Goal: Information Seeking & Learning: Learn about a topic

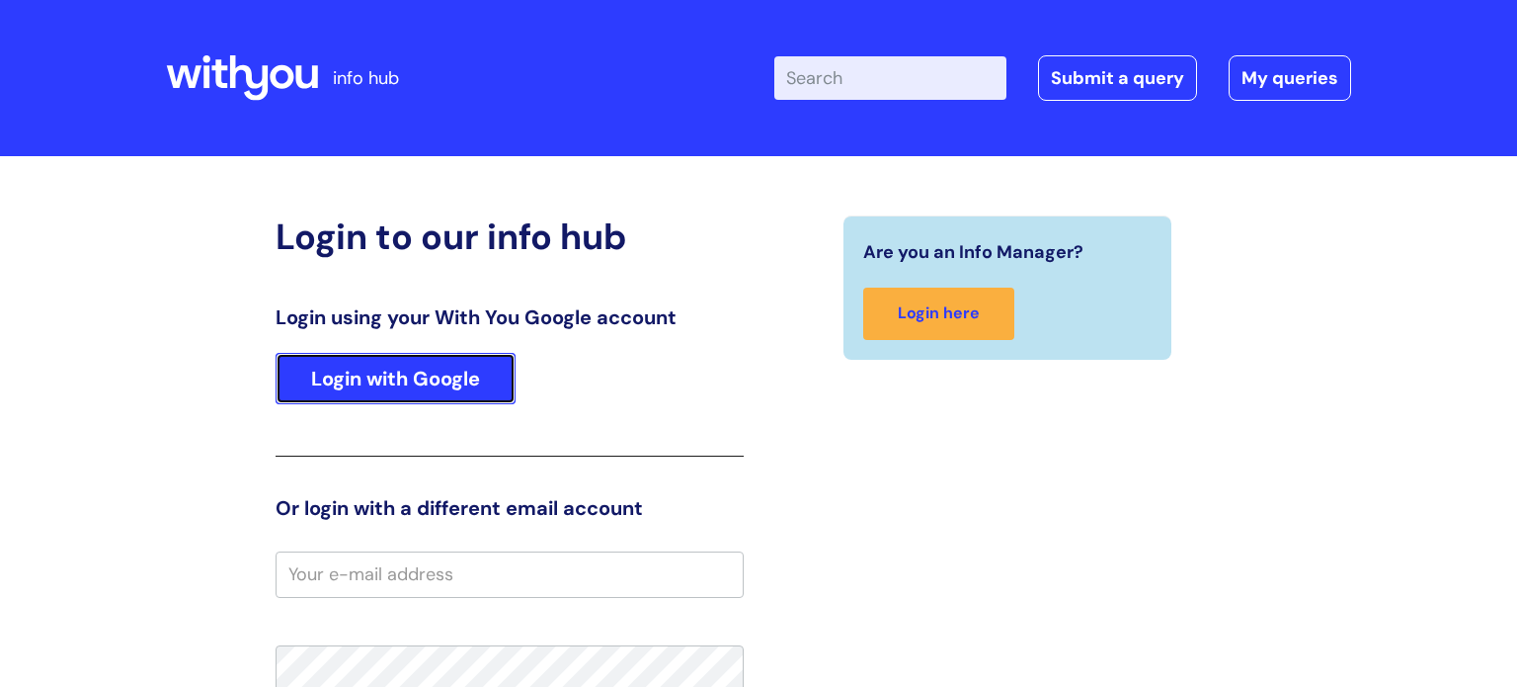
click at [402, 380] on link "Login with Google" at bounding box center [396, 378] width 240 height 51
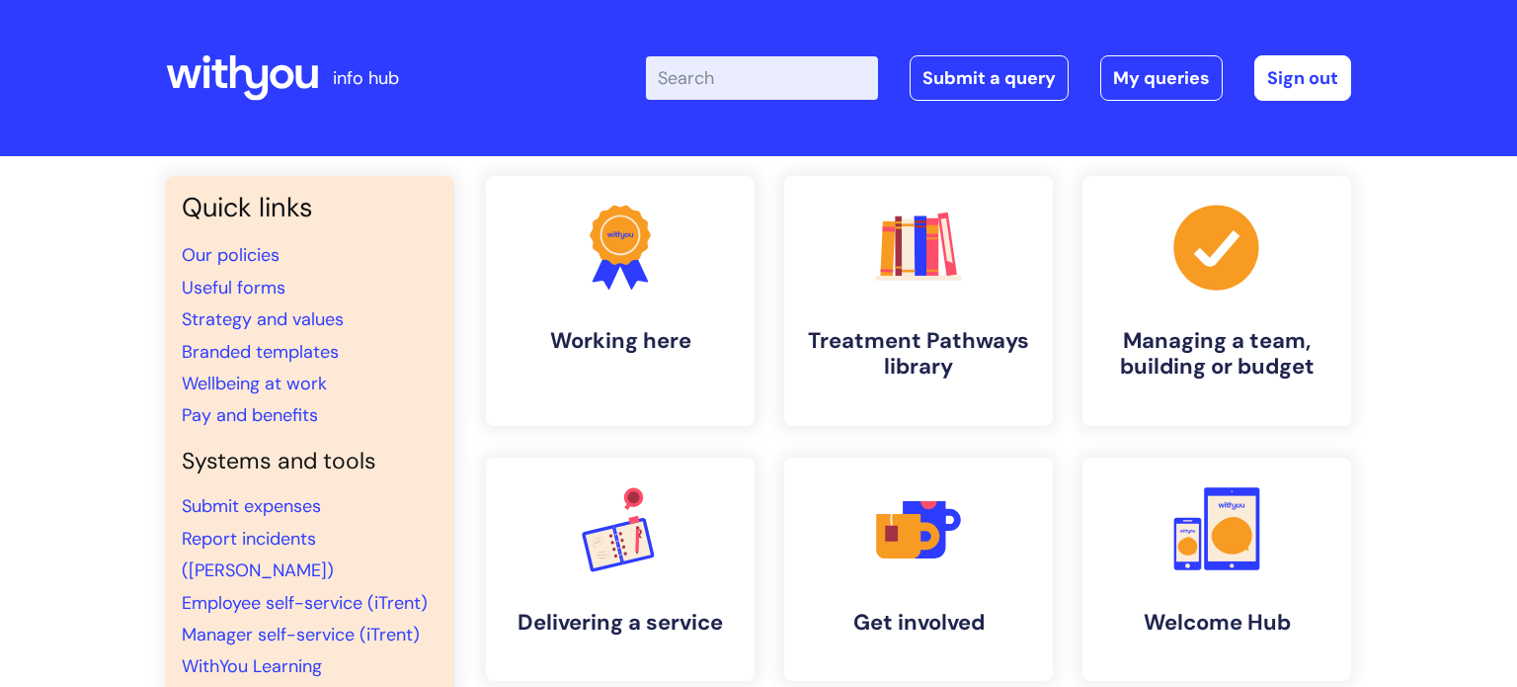
click at [1385, 420] on div "Quick links Our policies Useful forms Strategy and values Branded templates Wel…" at bounding box center [758, 661] width 1517 height 1010
click at [838, 260] on link ".cls-1{fill:#f89b22;}.cls-1,.cls-2,.cls-3,.cls-4,.cls-5,.cls-6,.cls-7{stroke-wi…" at bounding box center [918, 301] width 273 height 254
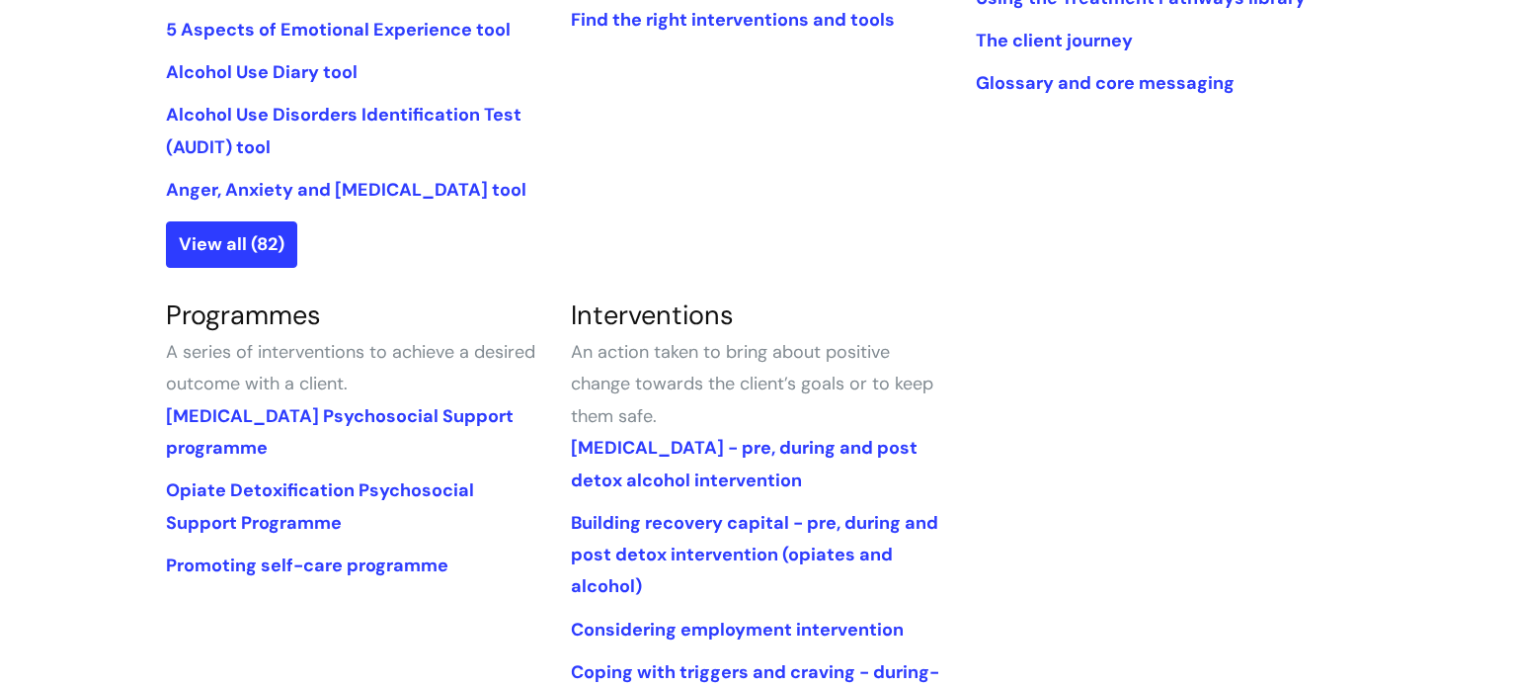
scroll to position [687, 0]
click at [368, 563] on link "Promoting self-care programme" at bounding box center [307, 566] width 283 height 24
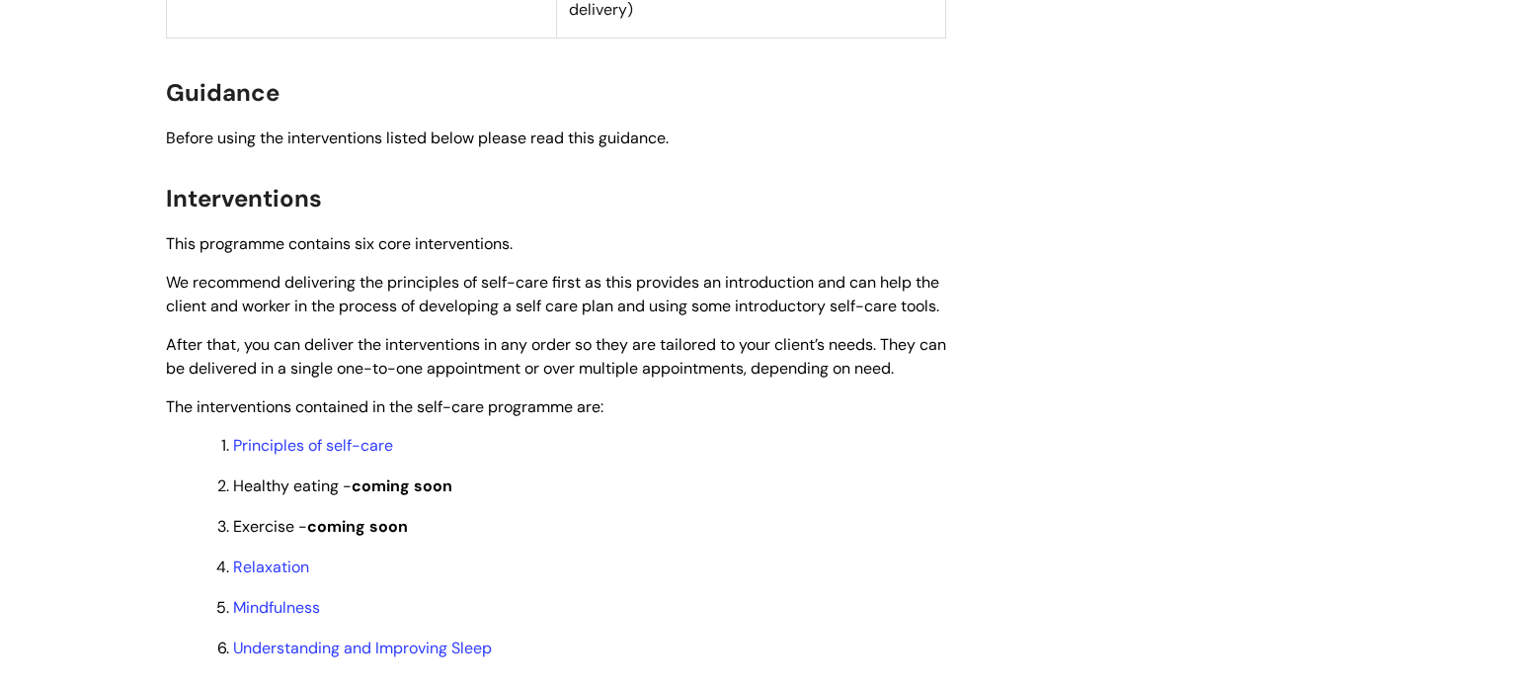
scroll to position [1478, 0]
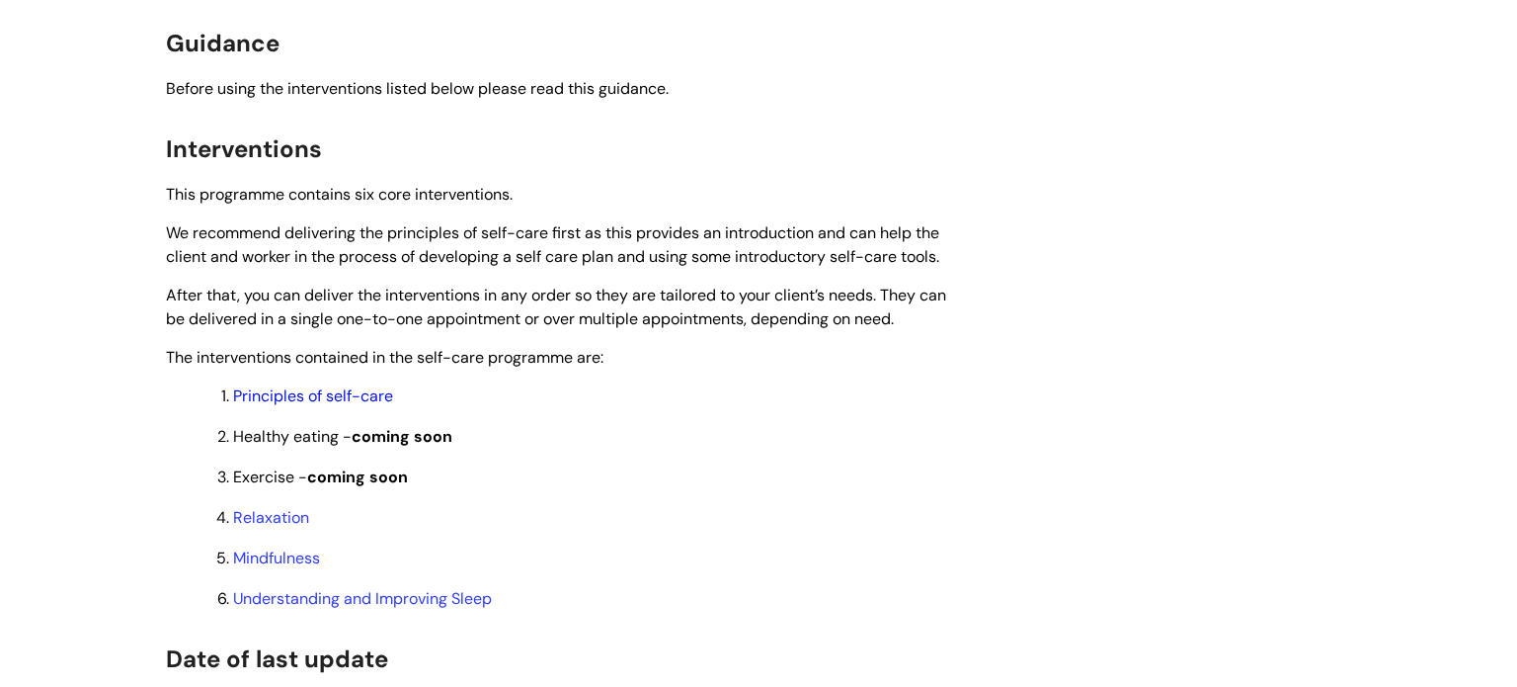
click at [338, 406] on link "Principles of self-care" at bounding box center [313, 395] width 160 height 21
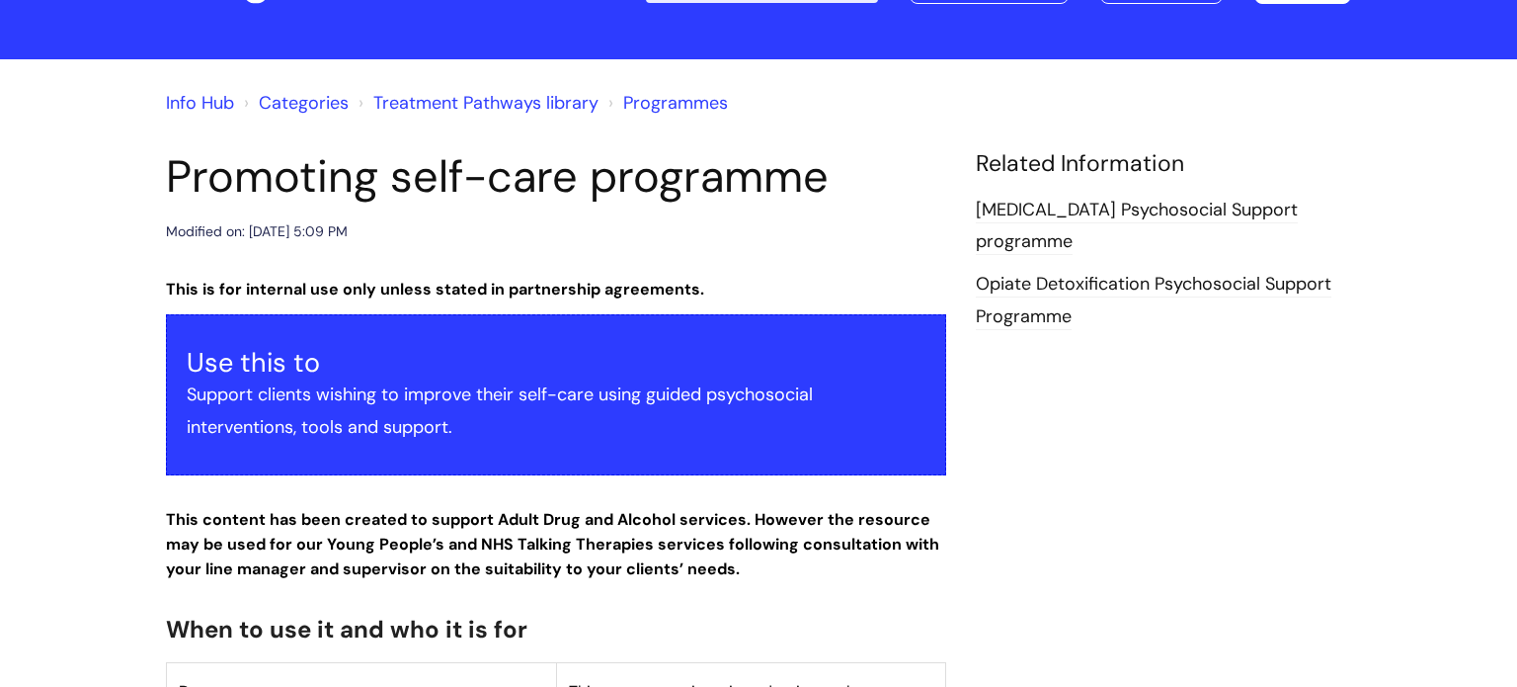
scroll to position [79, 0]
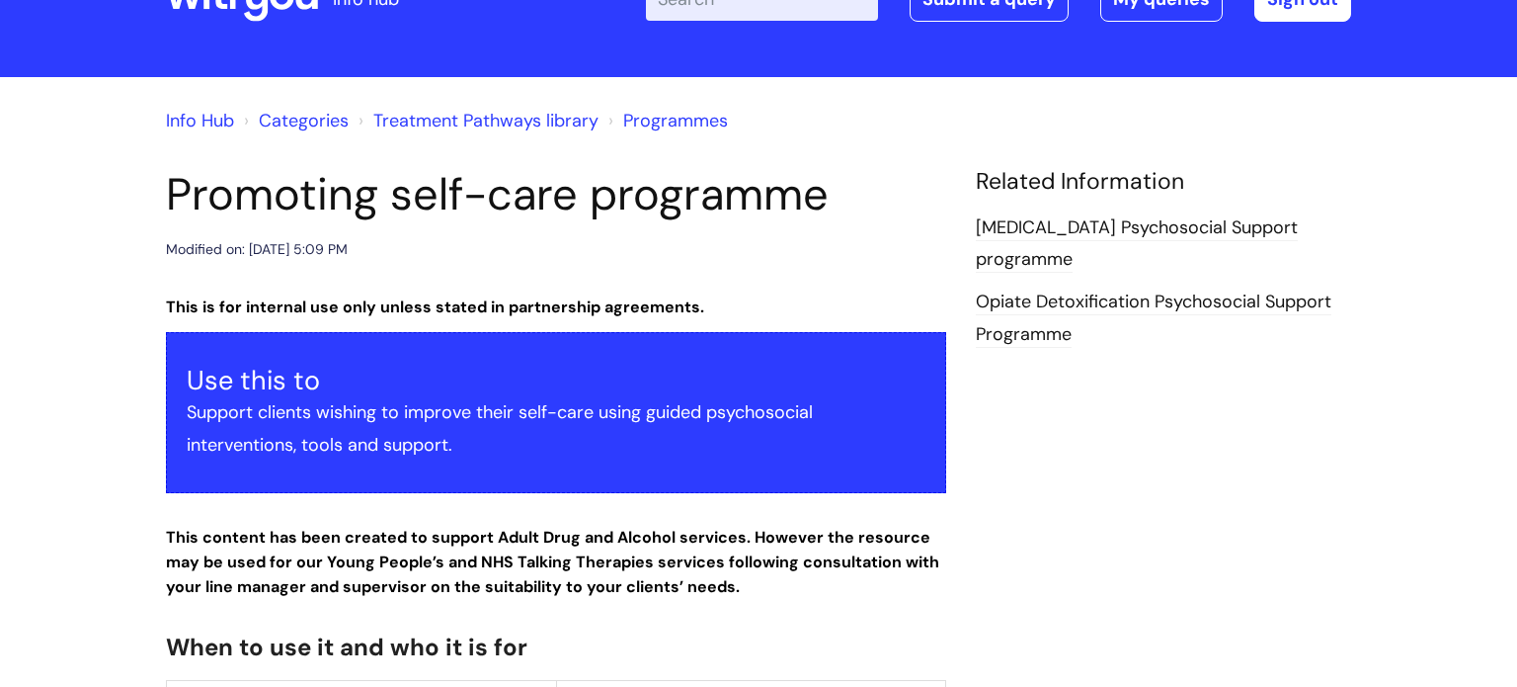
click at [1055, 255] on link "Alcohol Detoxification Psychosocial Support programme" at bounding box center [1137, 243] width 322 height 57
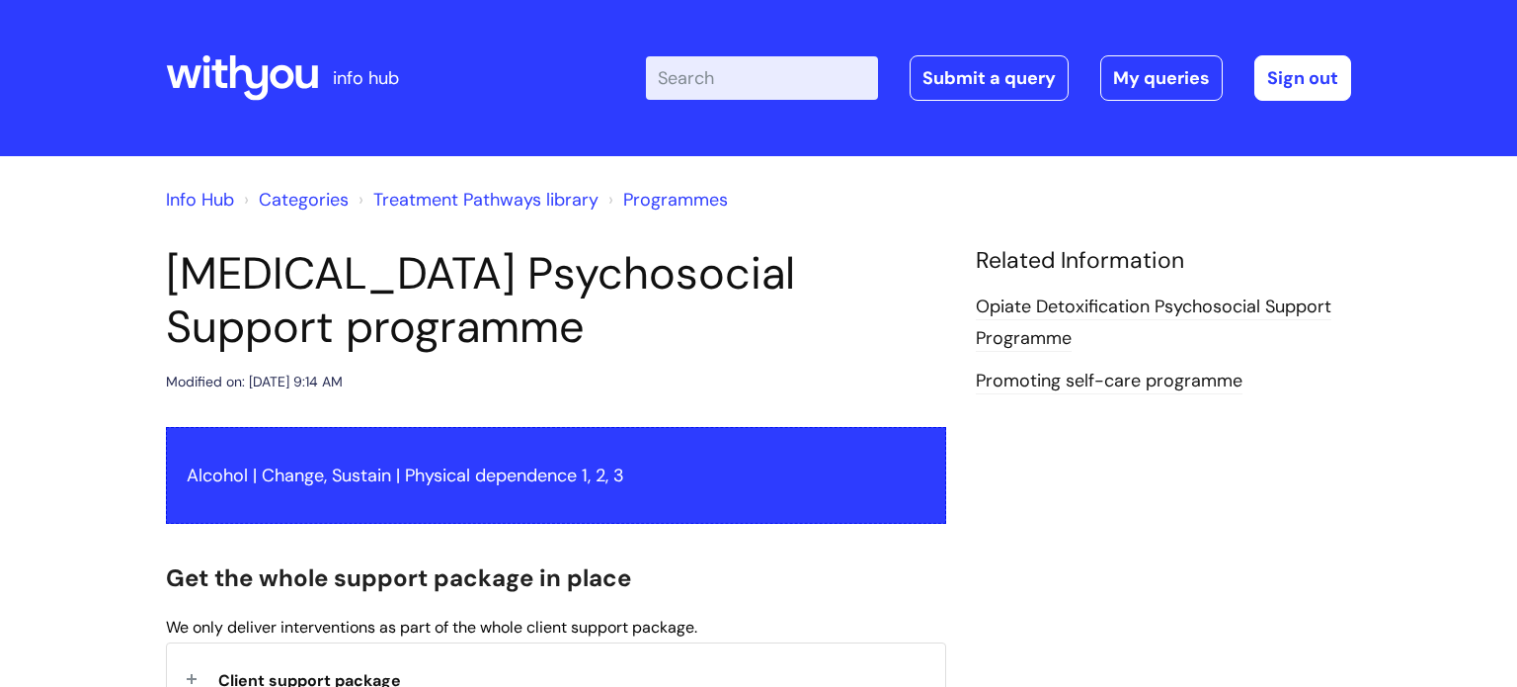
click at [275, 198] on link "Categories" at bounding box center [304, 200] width 90 height 24
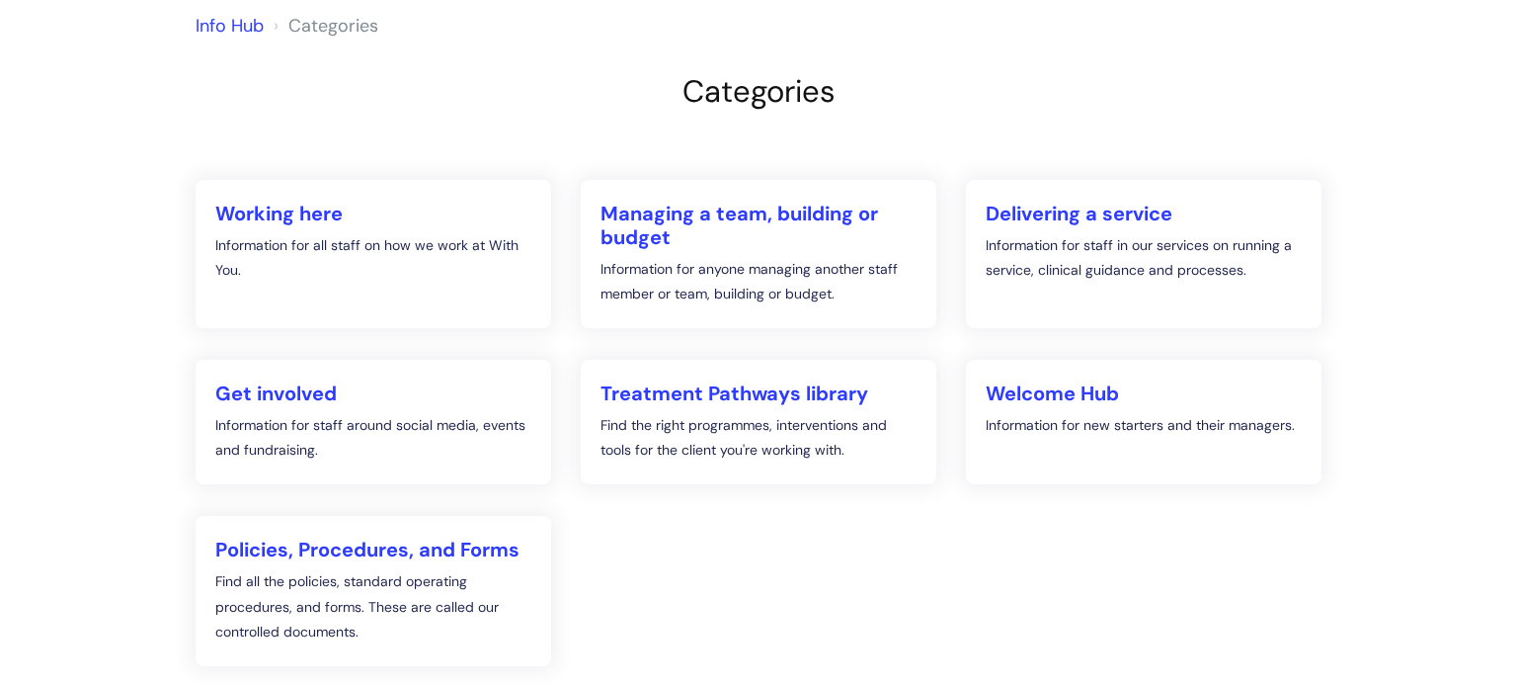
scroll to position [196, 0]
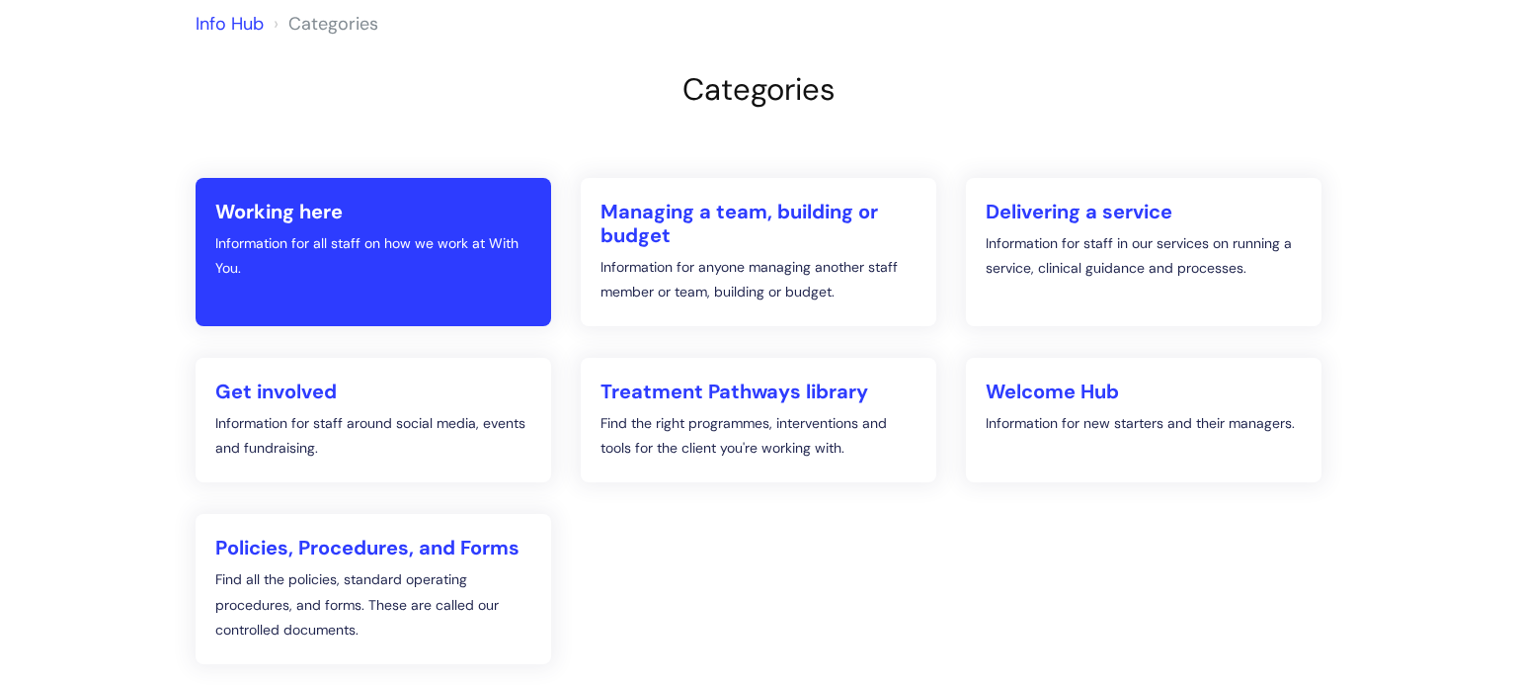
click at [428, 272] on p "Information for all staff on how we work at With You." at bounding box center [373, 255] width 316 height 49
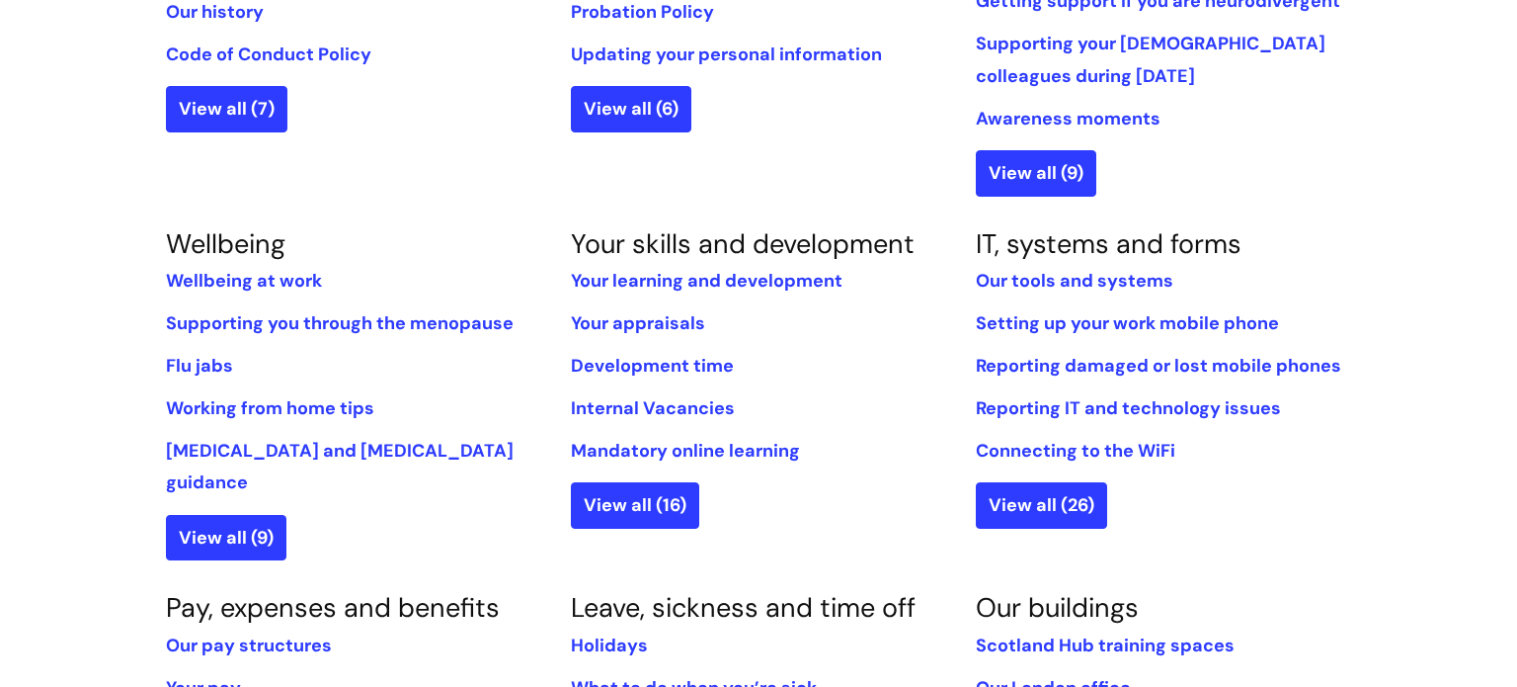
scroll to position [670, 0]
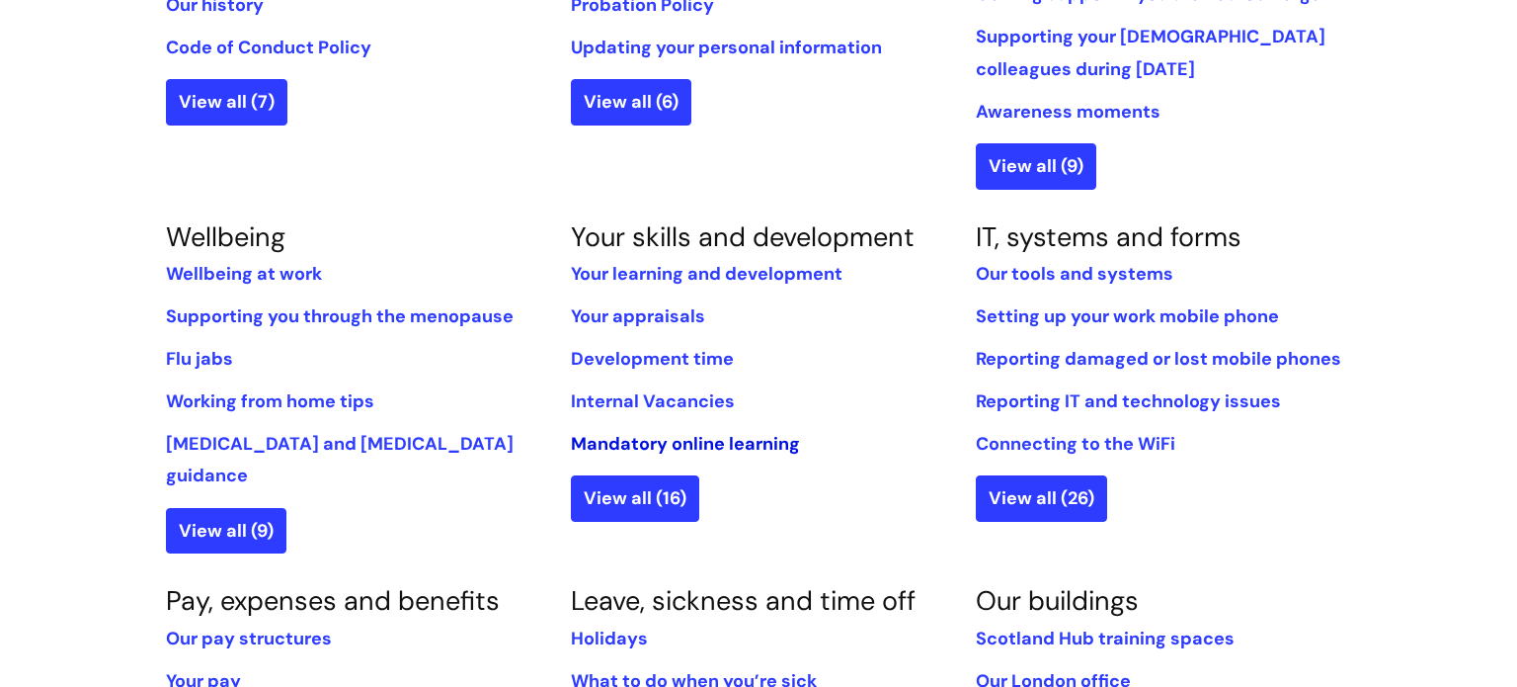
click at [625, 446] on link "Mandatory online learning" at bounding box center [685, 444] width 229 height 24
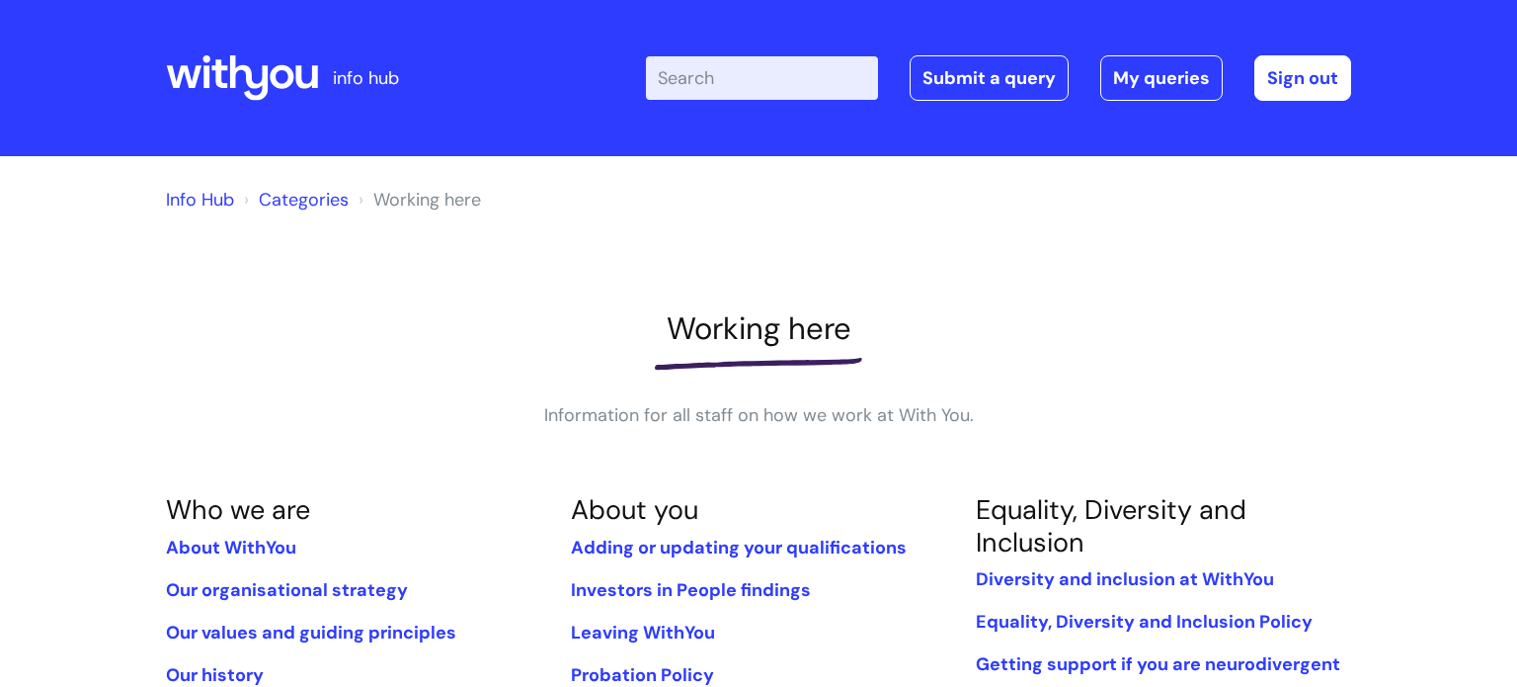
scroll to position [669, 0]
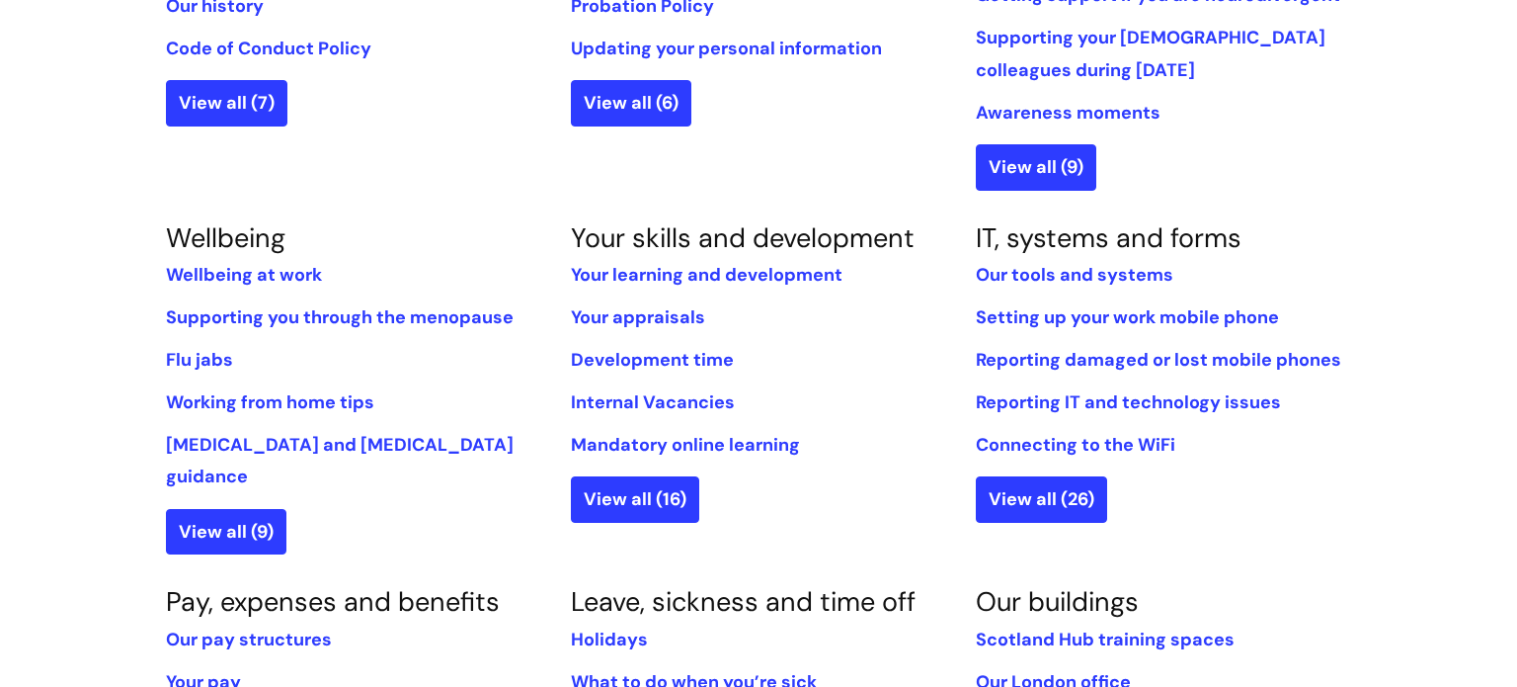
click at [67, 189] on div "Info Hub Categories Working here Working here Information for all staff on how …" at bounding box center [758, 451] width 1517 height 1928
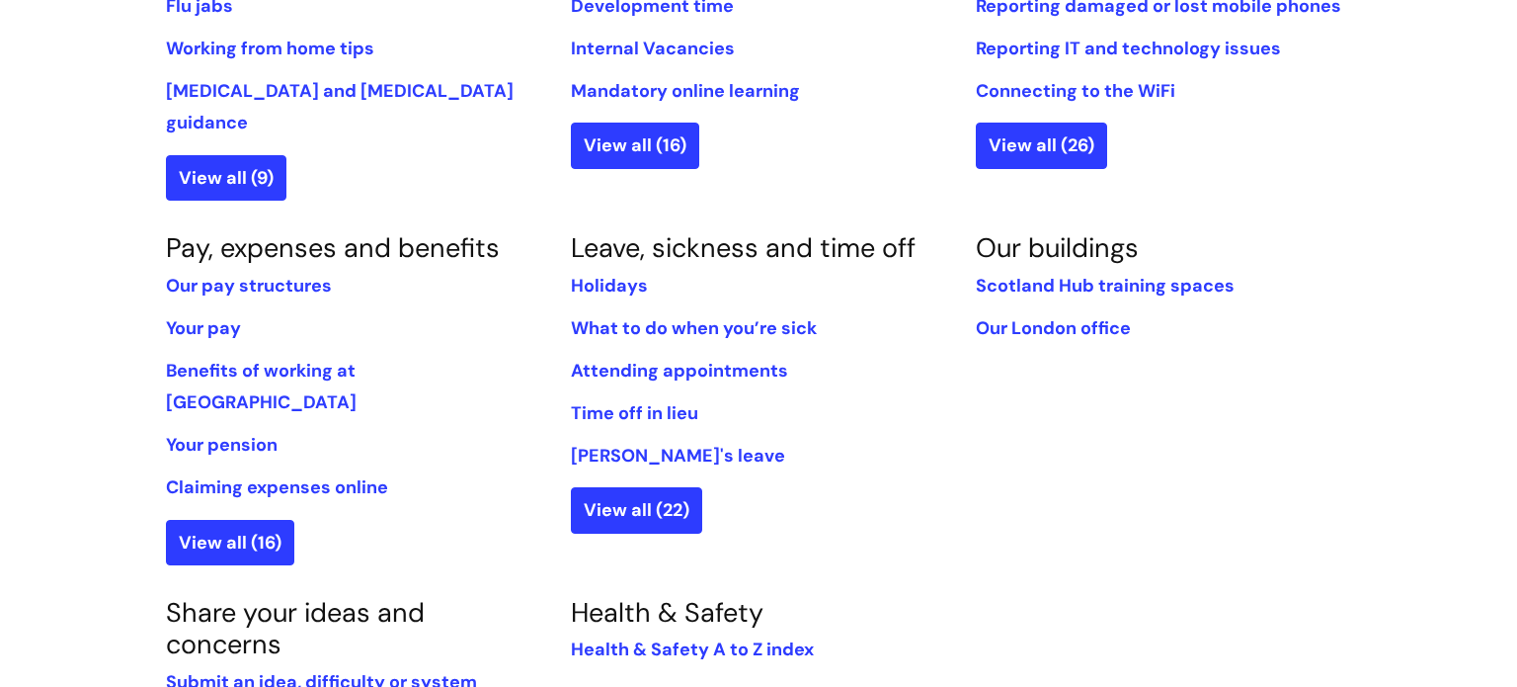
scroll to position [1028, 0]
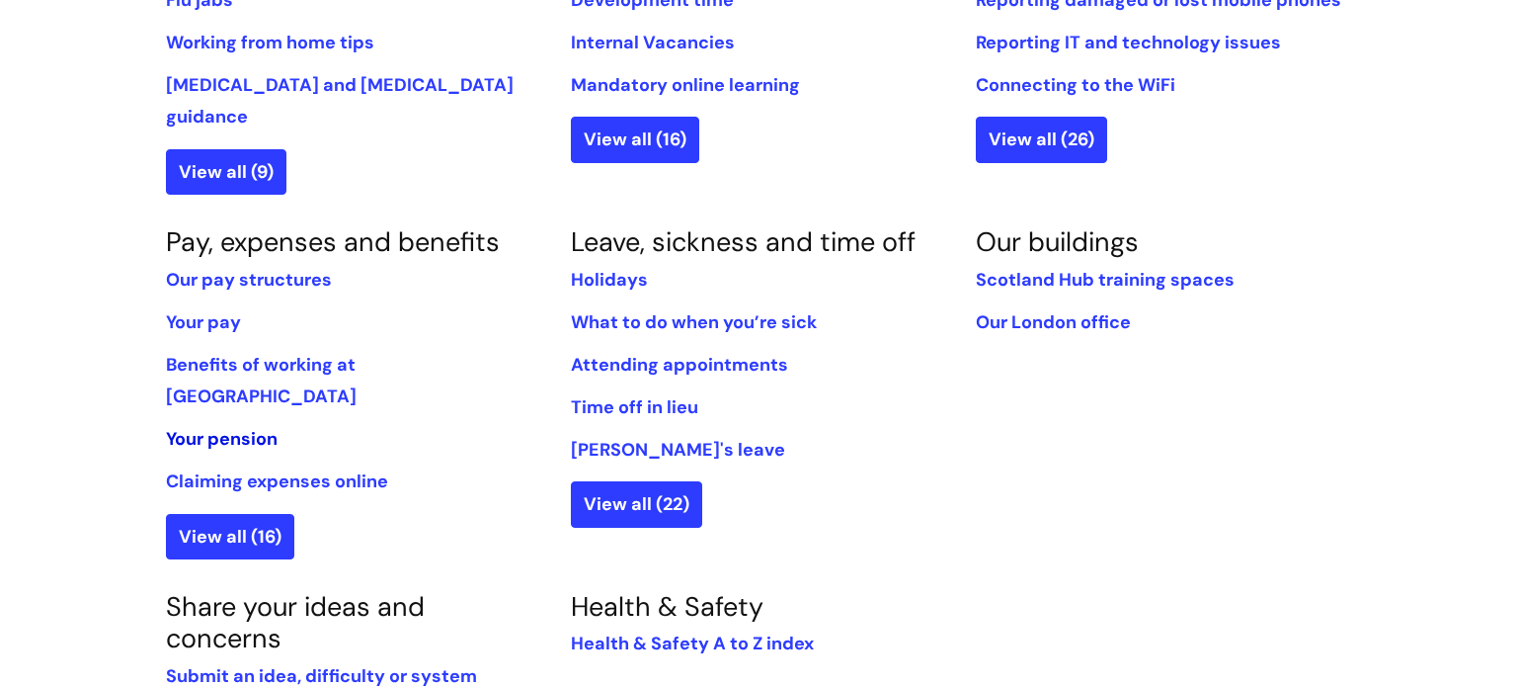
click at [194, 427] on link "Your pension" at bounding box center [222, 439] width 112 height 24
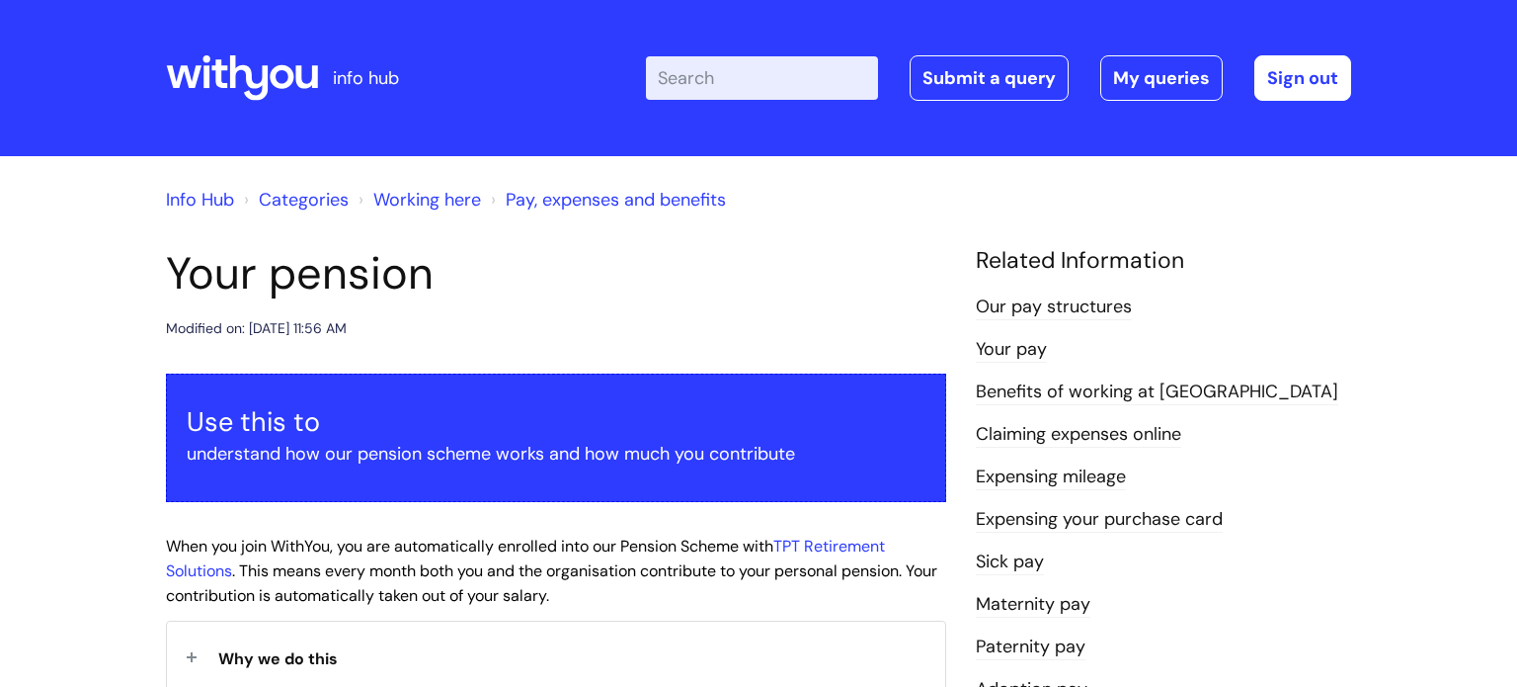
click at [979, 354] on link "Your pay" at bounding box center [1011, 350] width 71 height 26
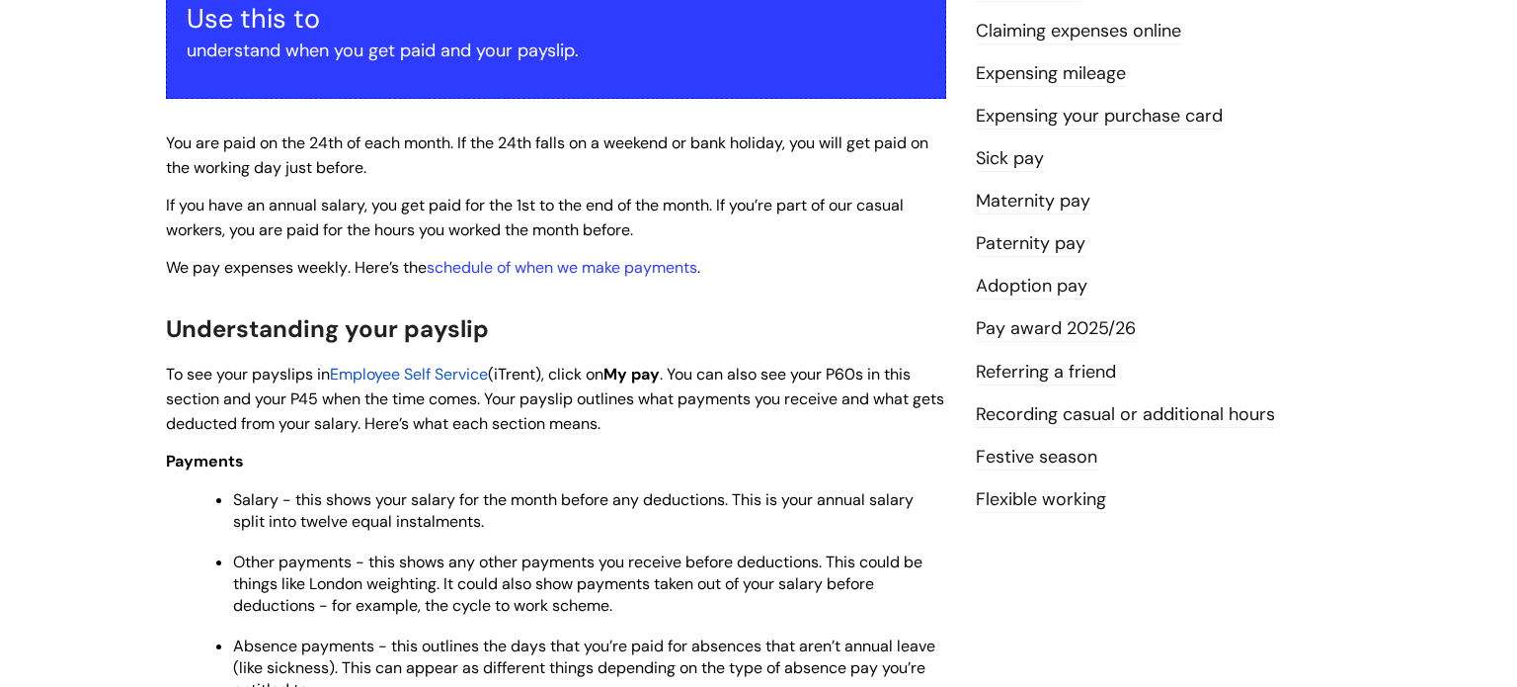
scroll to position [399, 0]
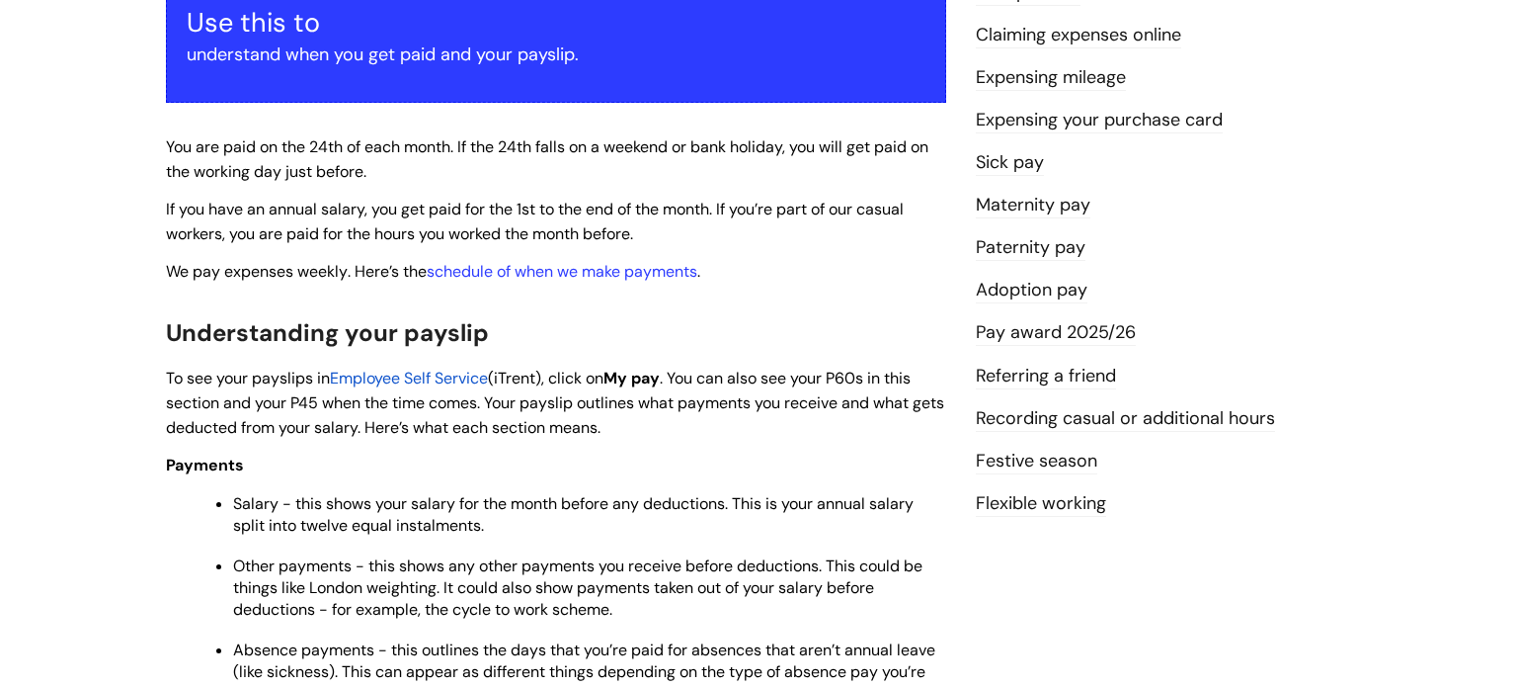
click at [1076, 342] on link "Pay award 2025/26" at bounding box center [1056, 333] width 160 height 26
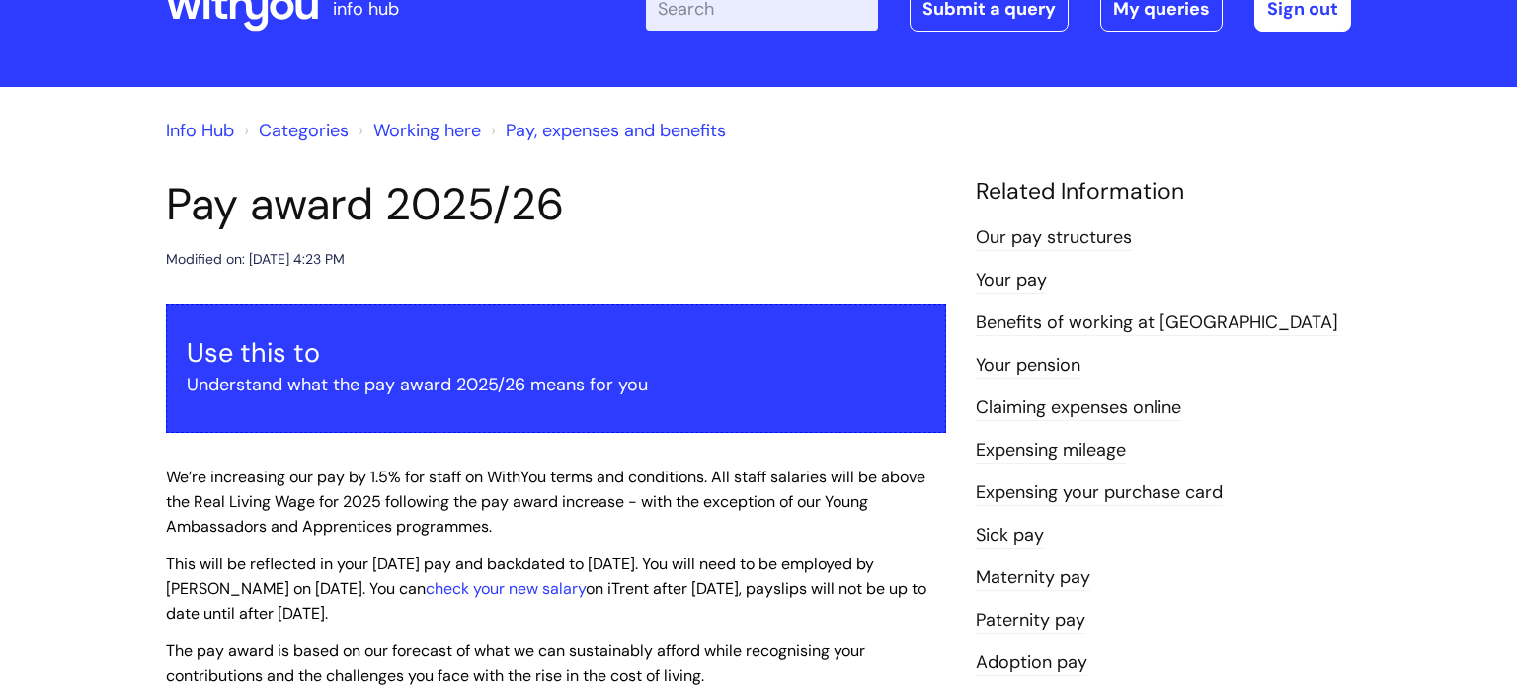
scroll to position [74, 0]
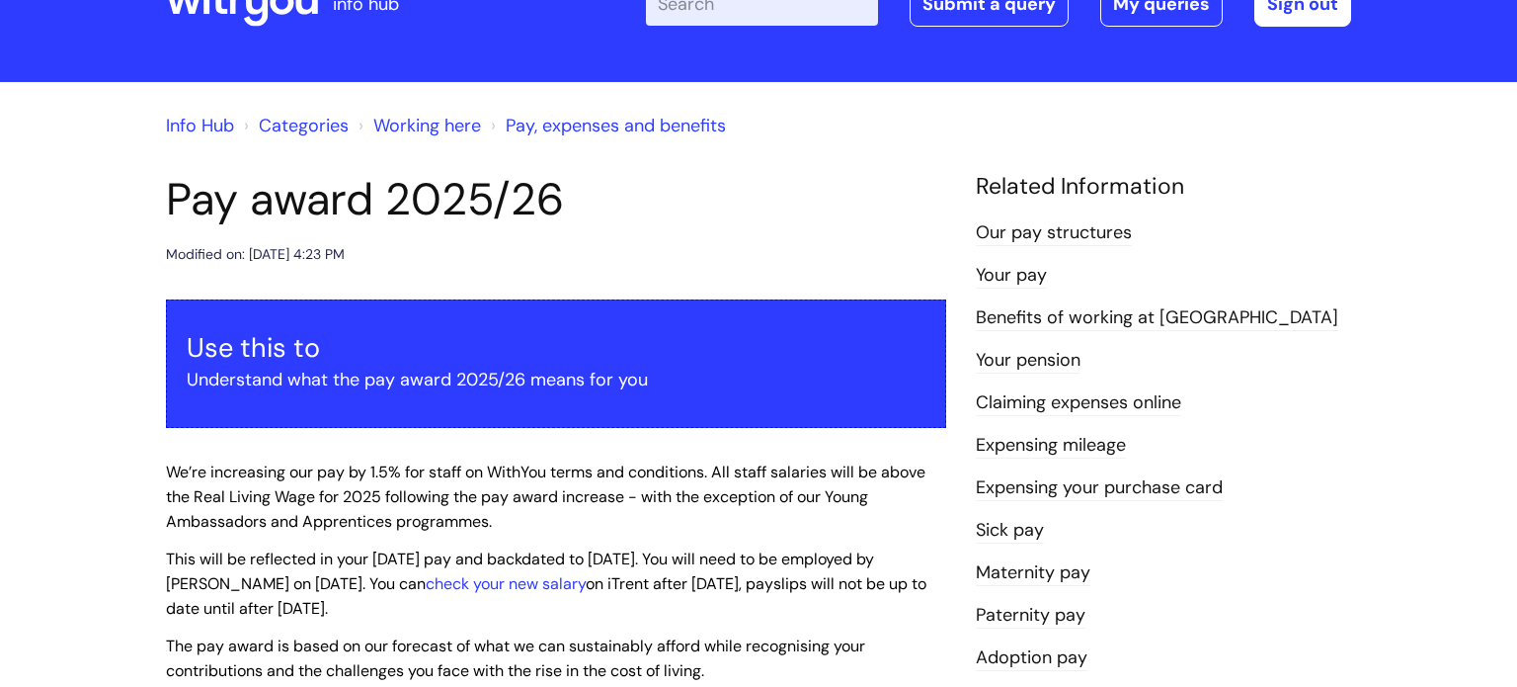
click at [1011, 230] on link "Our pay structures" at bounding box center [1054, 233] width 156 height 26
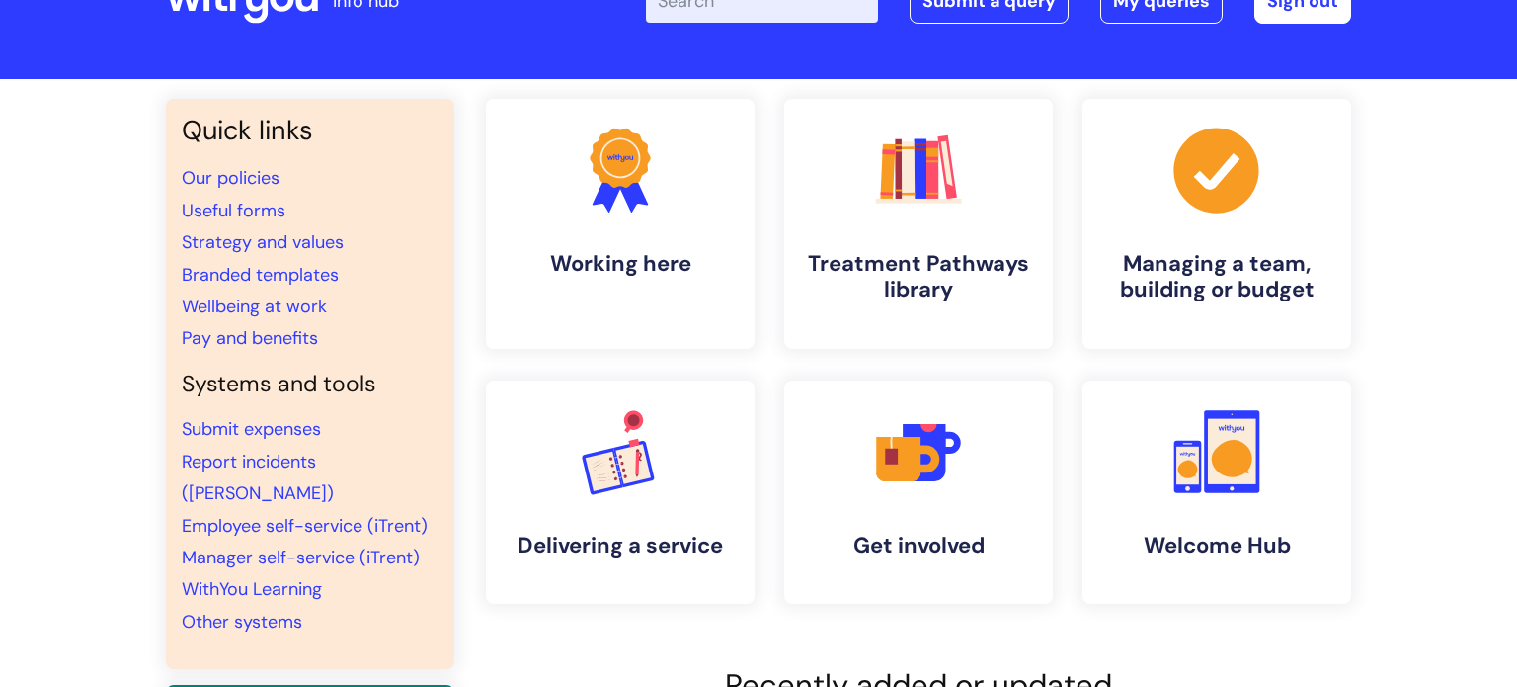
scroll to position [80, 0]
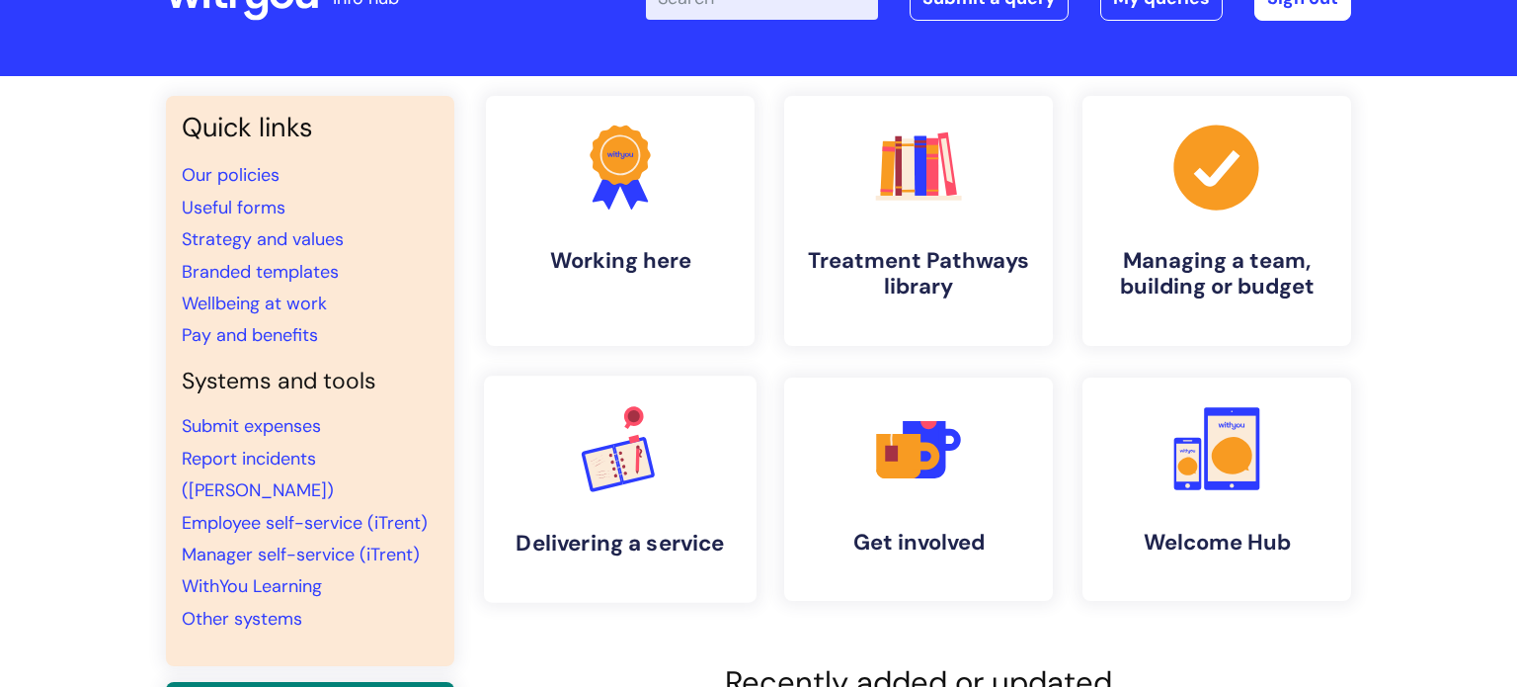
click at [621, 522] on link ".cls-1{font-family:DMSans-Bold, 'DM Sans';font-size:43.1802px;font-weight:700;}…" at bounding box center [620, 488] width 273 height 227
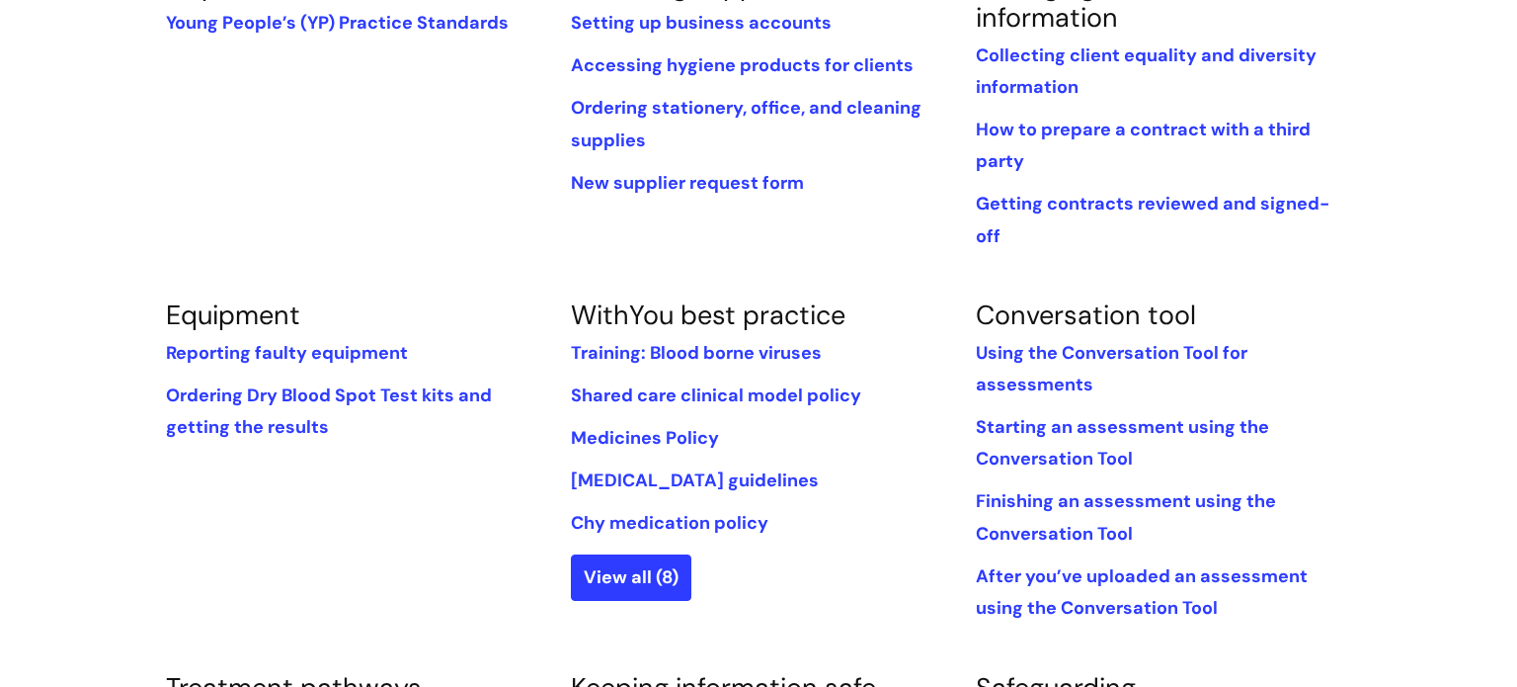
scroll to position [581, 0]
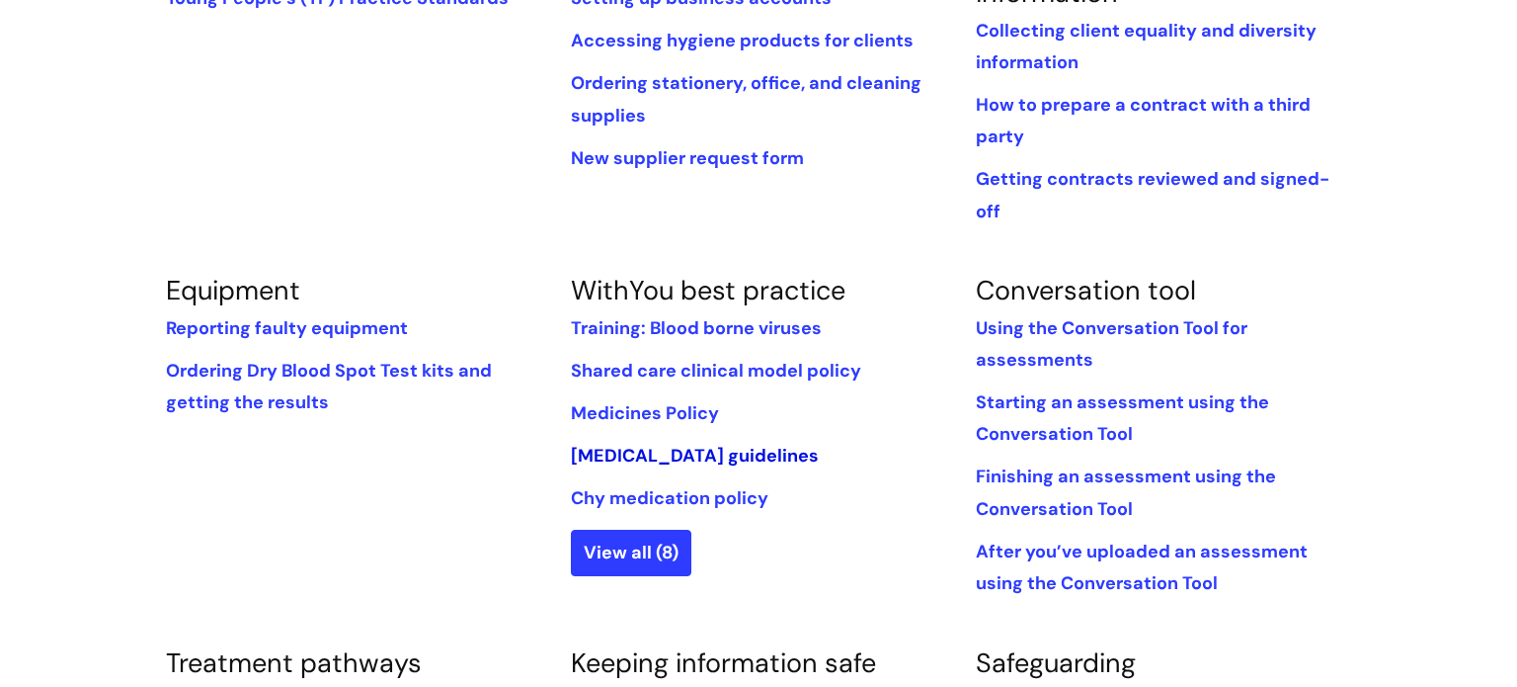
click at [671, 444] on link "[MEDICAL_DATA] guidelines" at bounding box center [695, 456] width 248 height 24
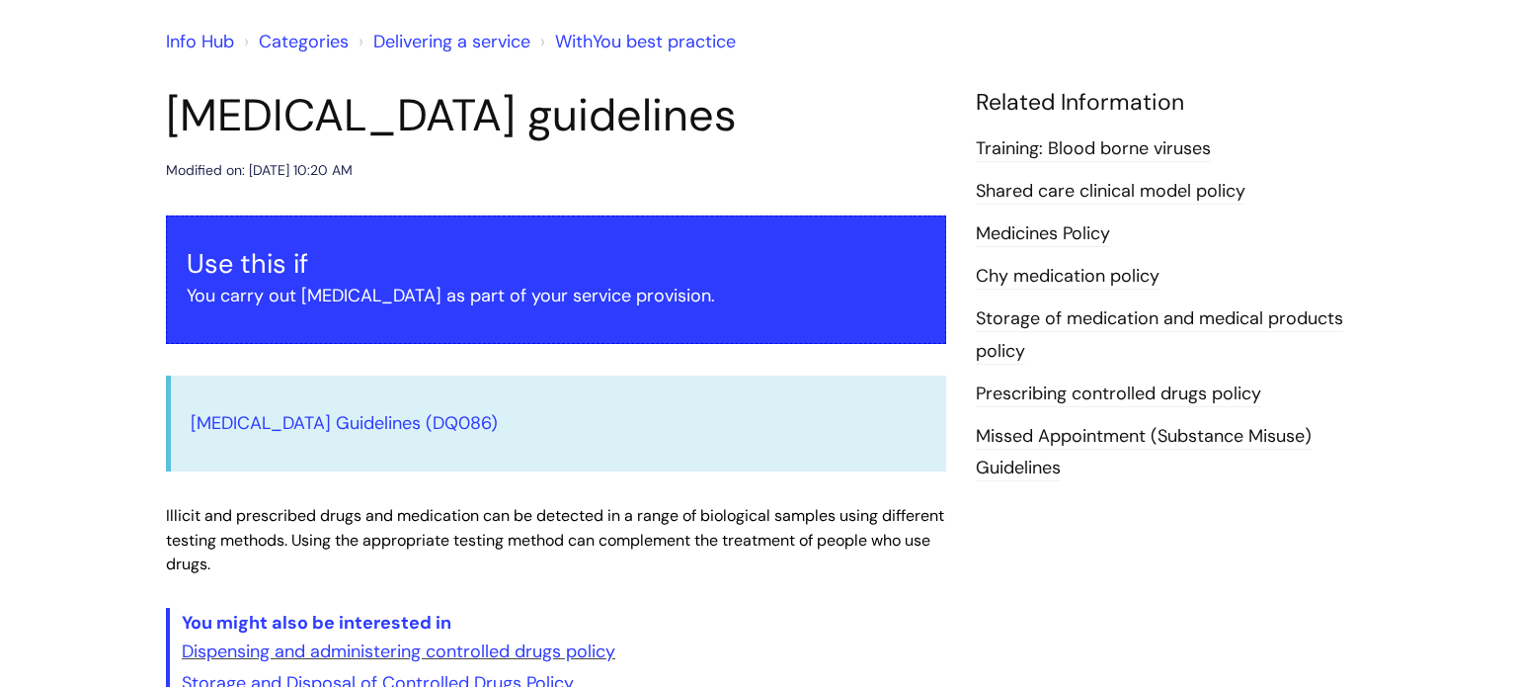
scroll to position [130, 0]
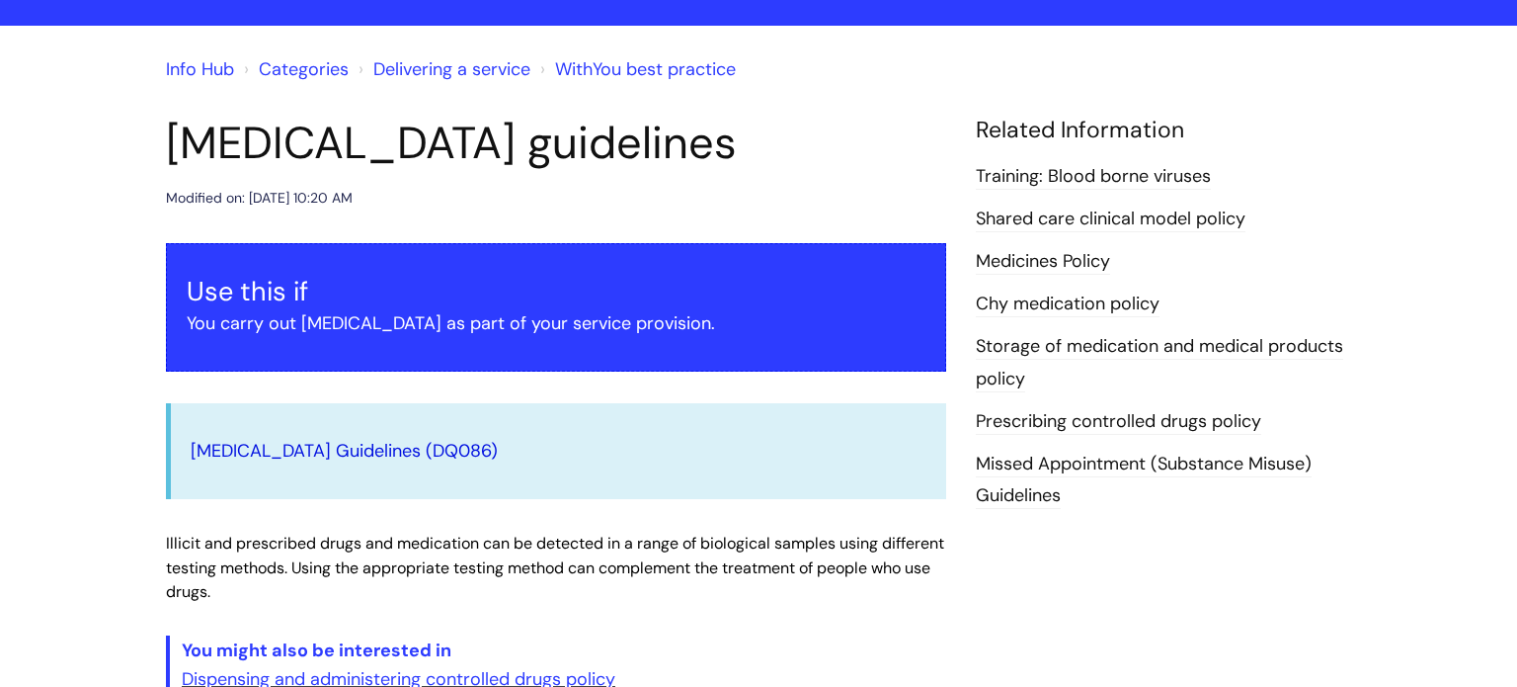
click at [246, 450] on link "Drug Testing Guidelines (DQ086)" at bounding box center [344, 451] width 307 height 24
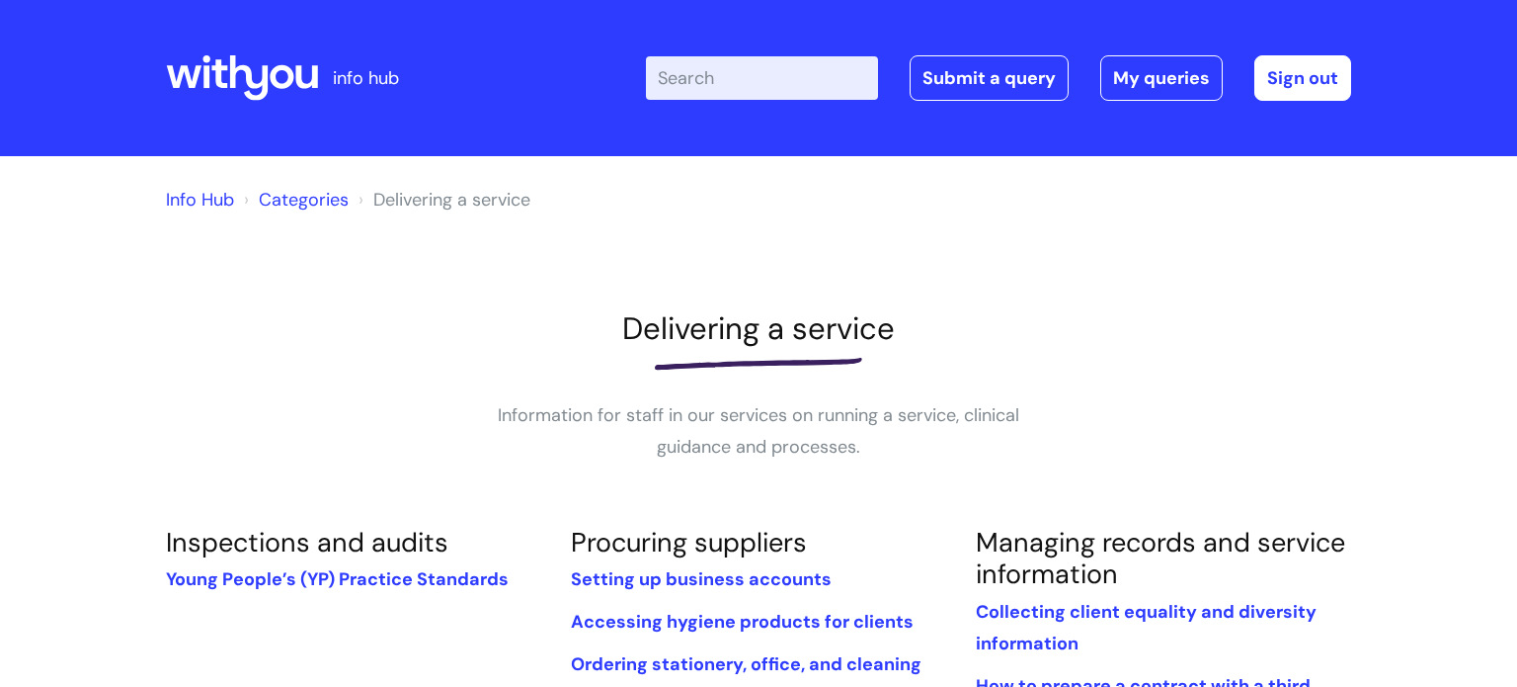
scroll to position [581, 0]
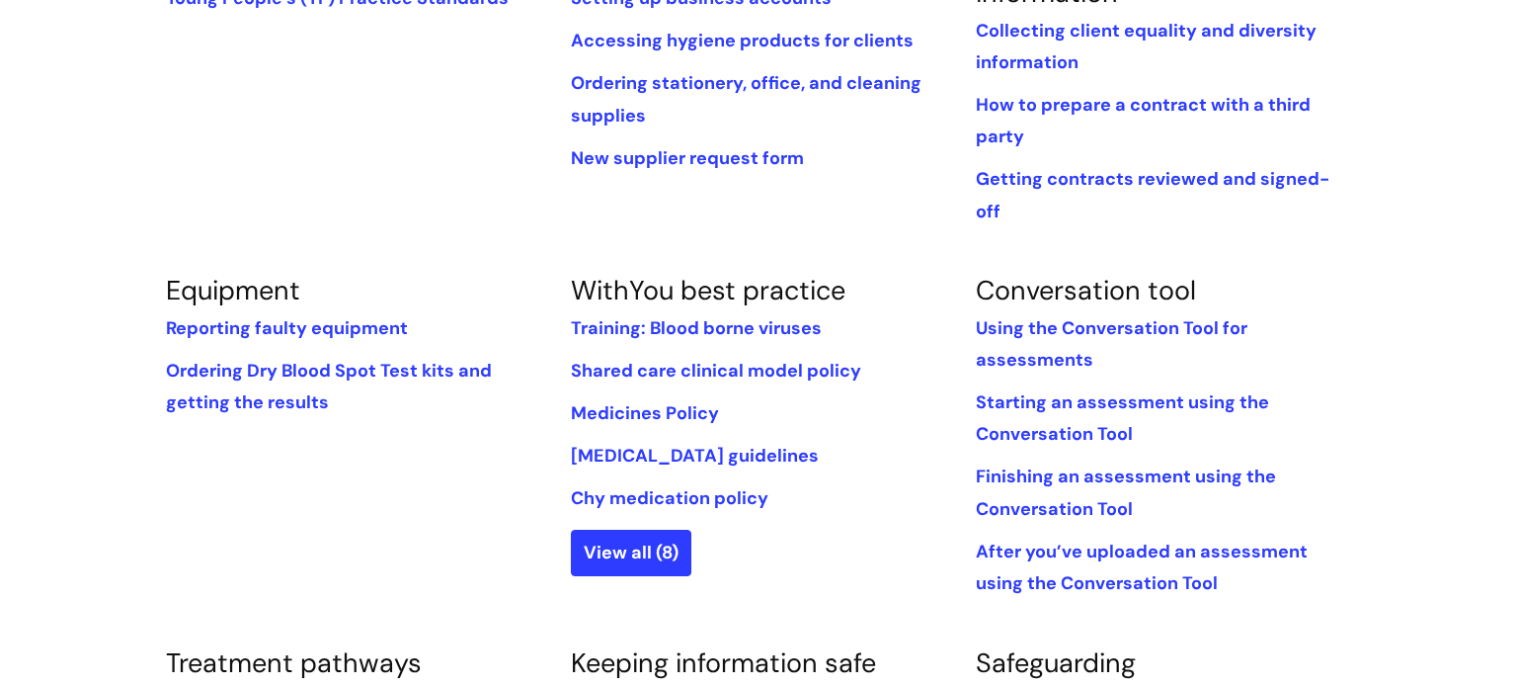
click at [55, 274] on div "Info Hub Categories Delivering a service Delivering a service Information for s…" at bounding box center [758, 633] width 1517 height 2116
click at [681, 316] on link "Training: Blood borne viruses" at bounding box center [696, 328] width 251 height 24
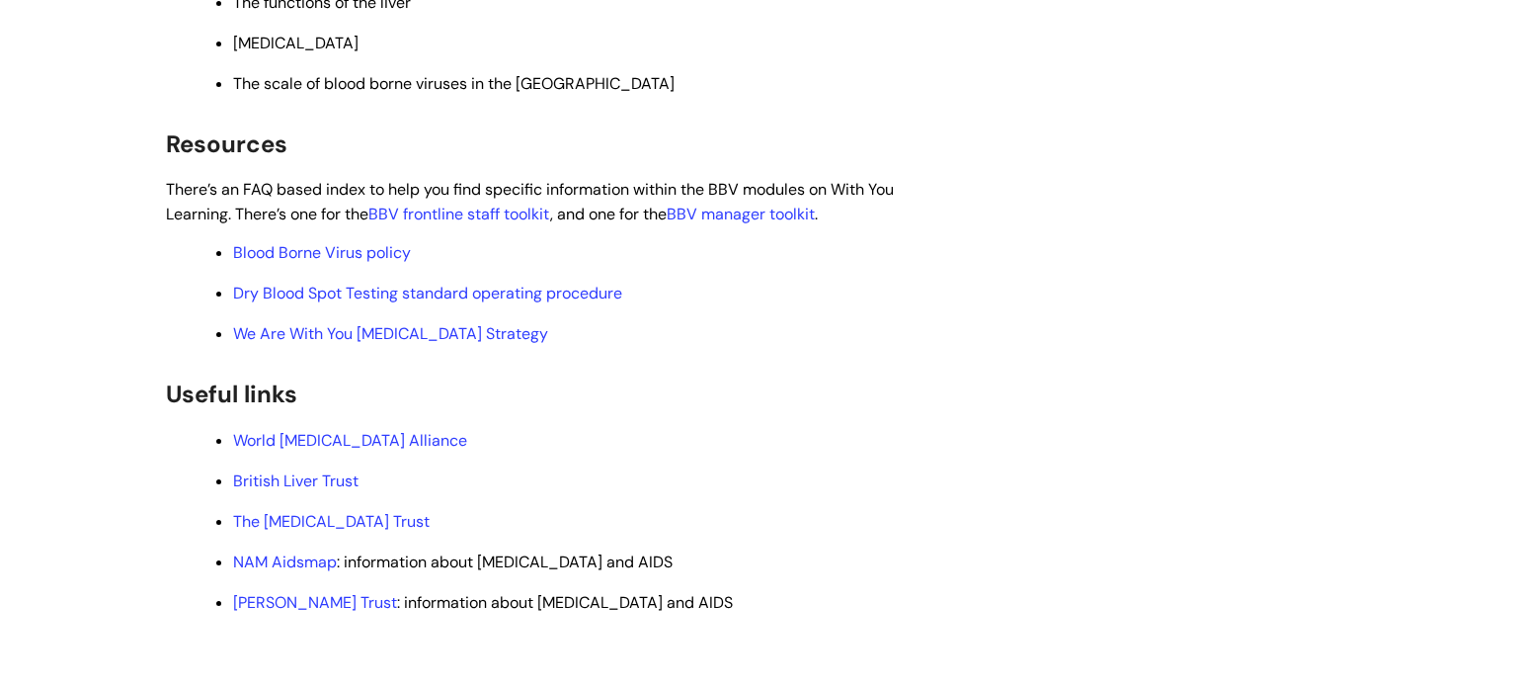
scroll to position [749, 0]
click at [361, 296] on link "Dry Blood Spot Testing standard operating procedure" at bounding box center [427, 291] width 389 height 21
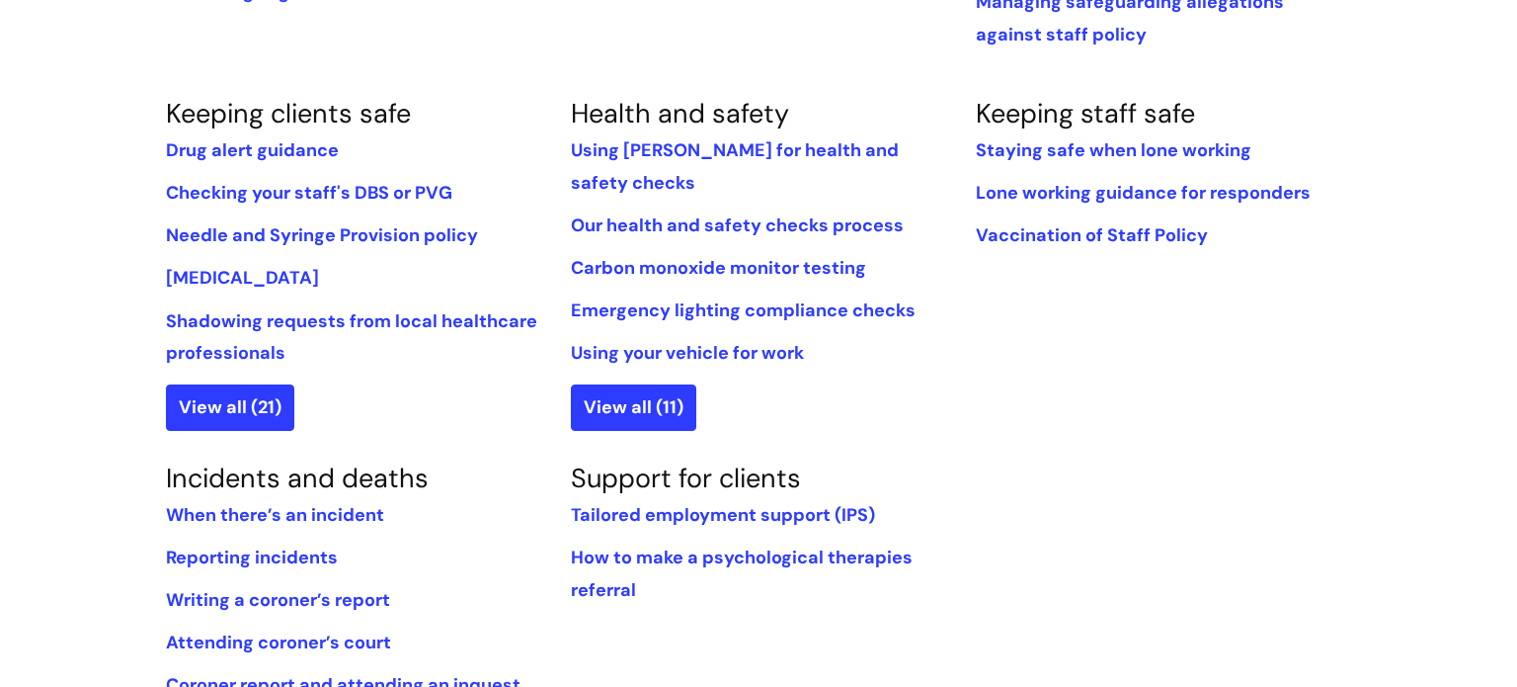
scroll to position [1354, 0]
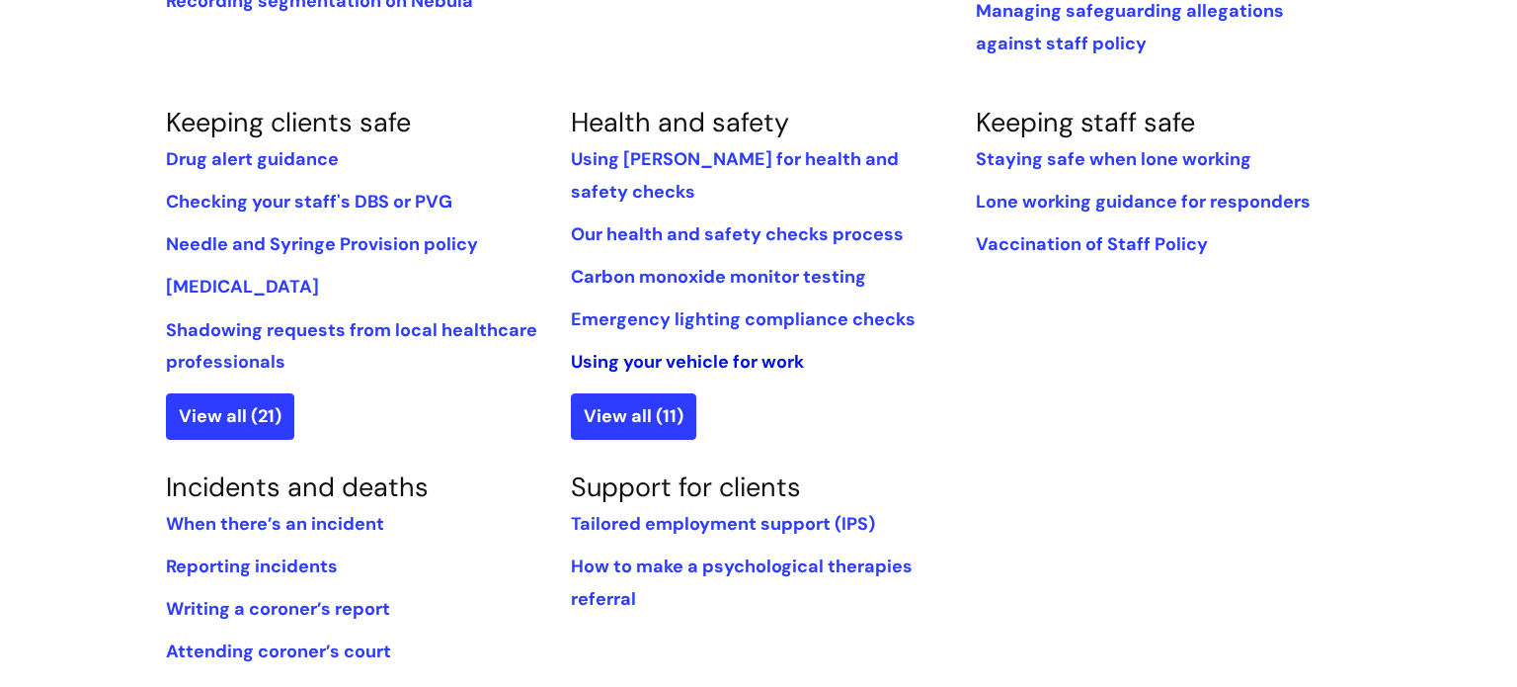
click at [701, 350] on link "Using your vehicle for work" at bounding box center [687, 362] width 233 height 24
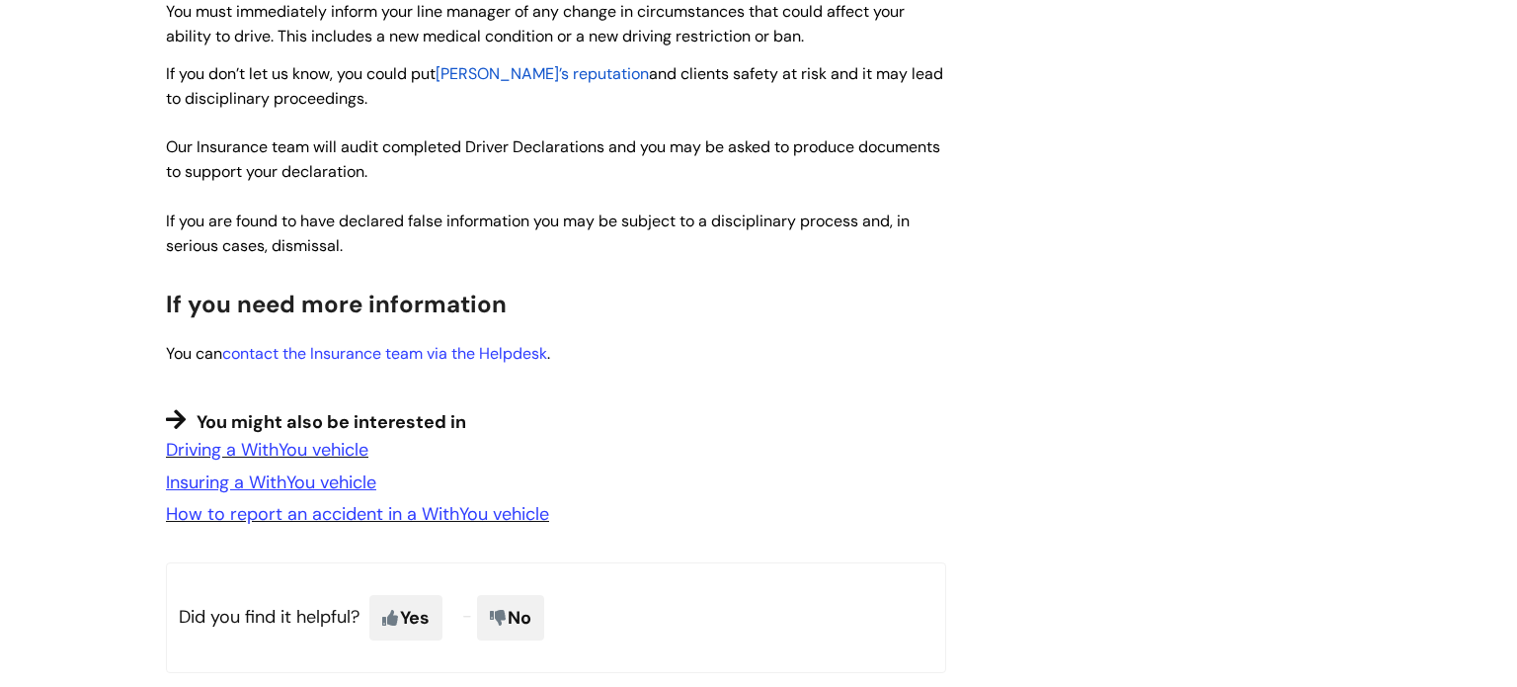
scroll to position [1992, 0]
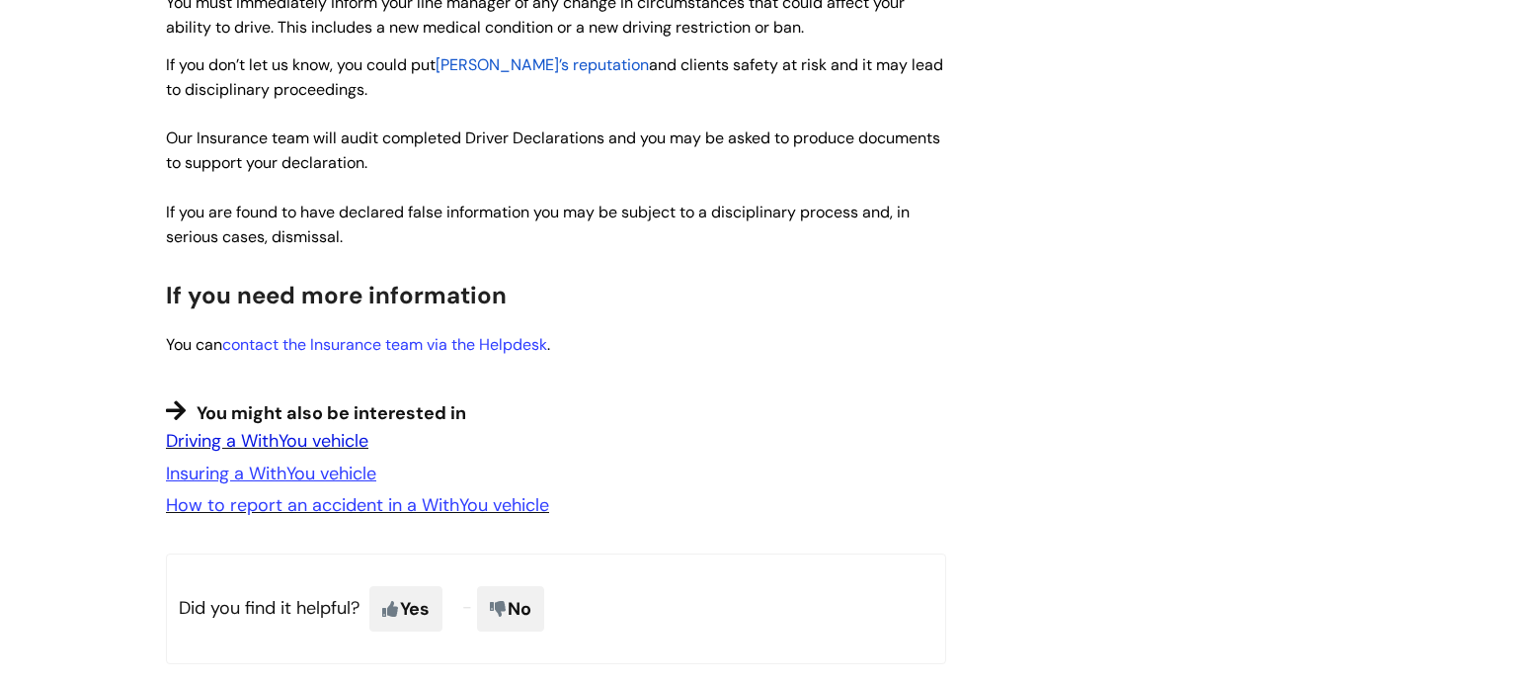
click at [208, 445] on link "Driving a WithYou vehicle" at bounding box center [267, 441] width 203 height 24
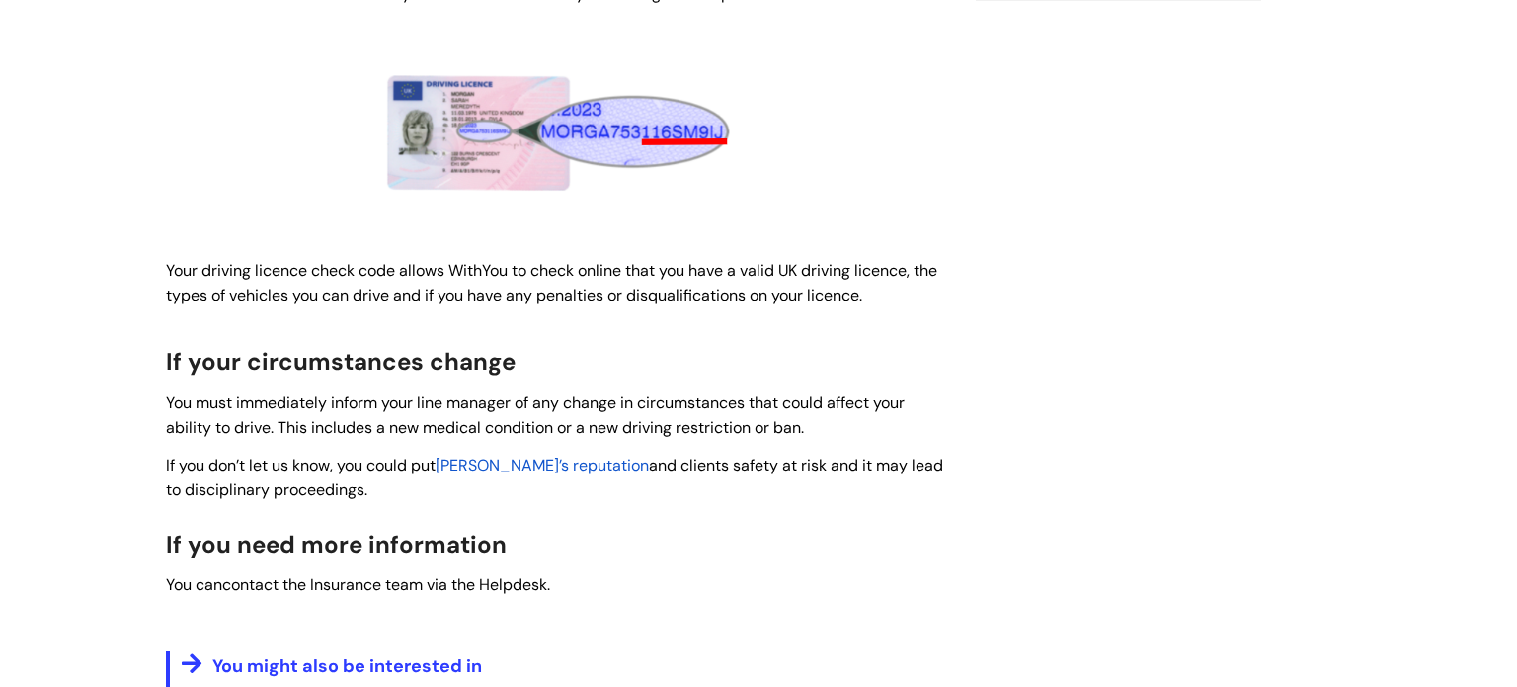
scroll to position [735, 0]
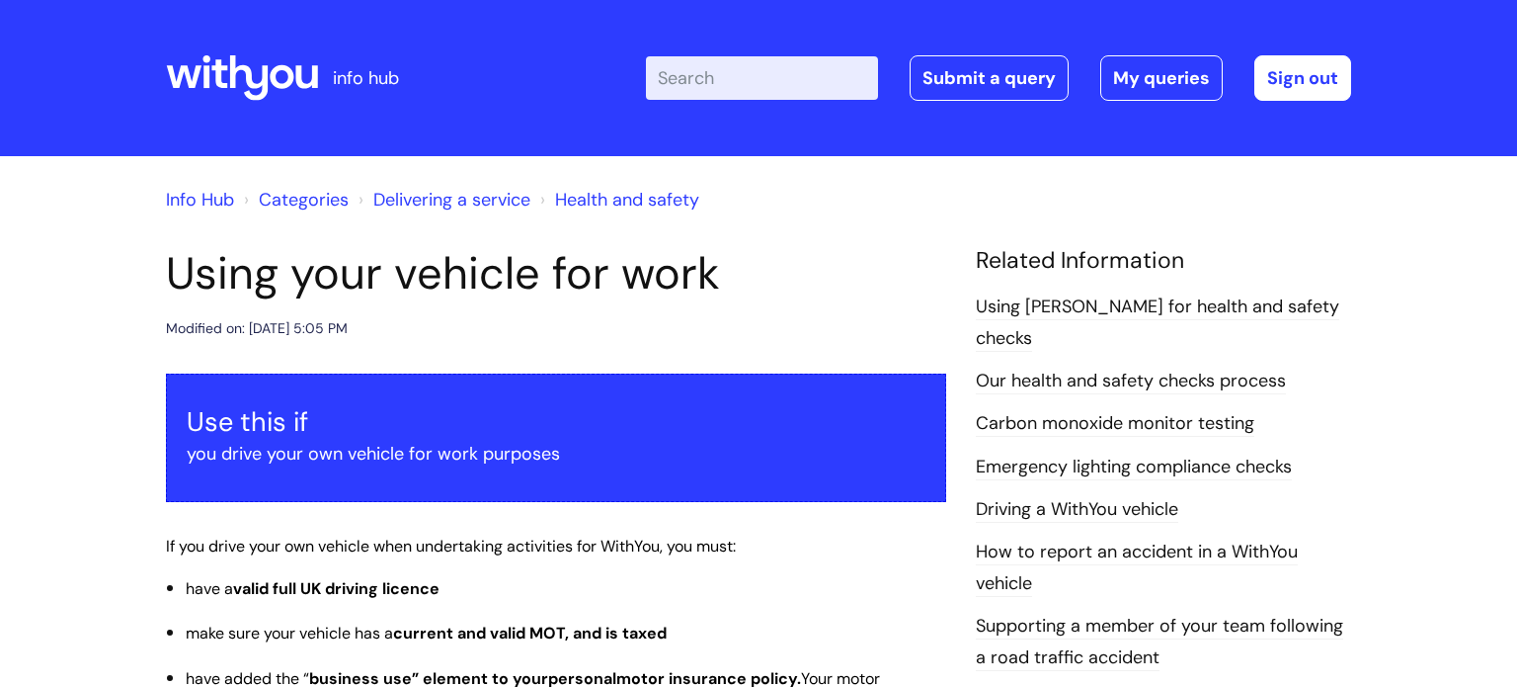
click at [392, 191] on link "Delivering a service" at bounding box center [451, 200] width 157 height 24
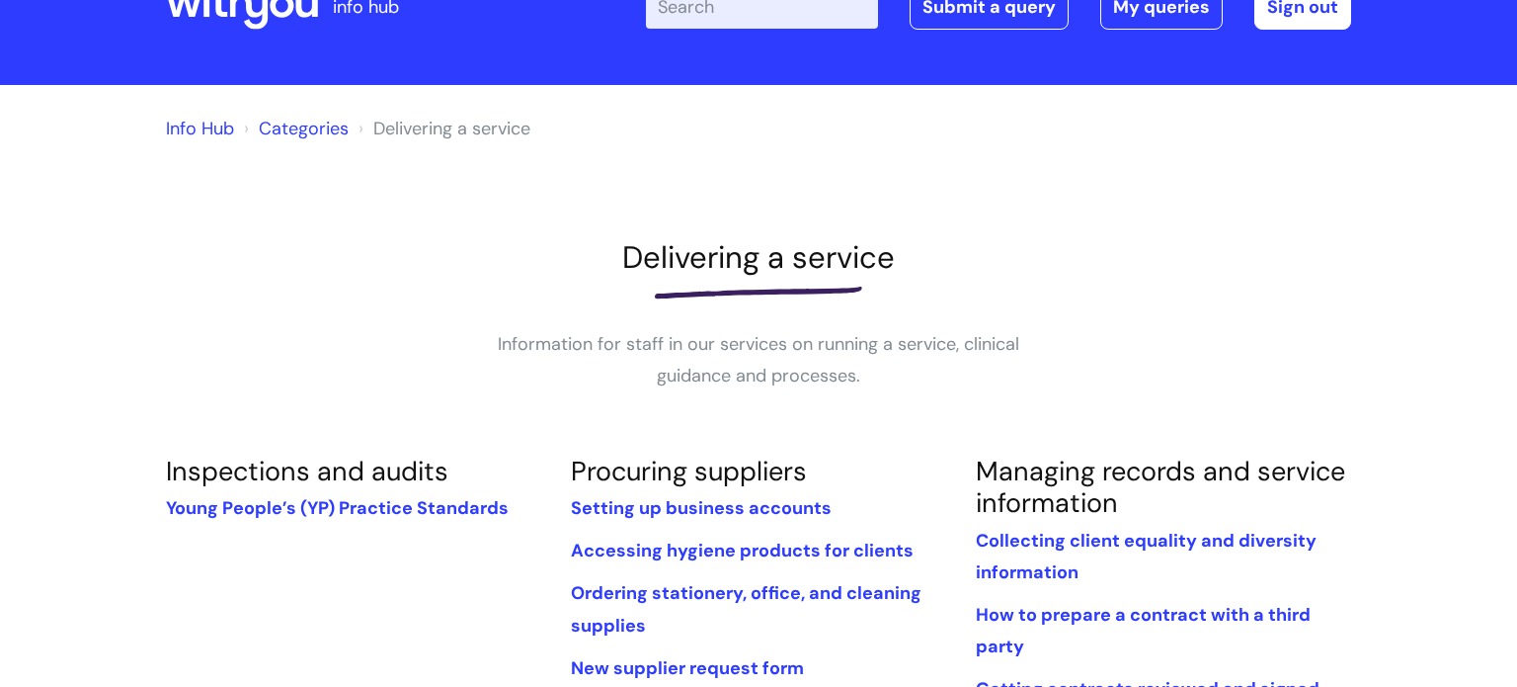
scroll to position [67, 0]
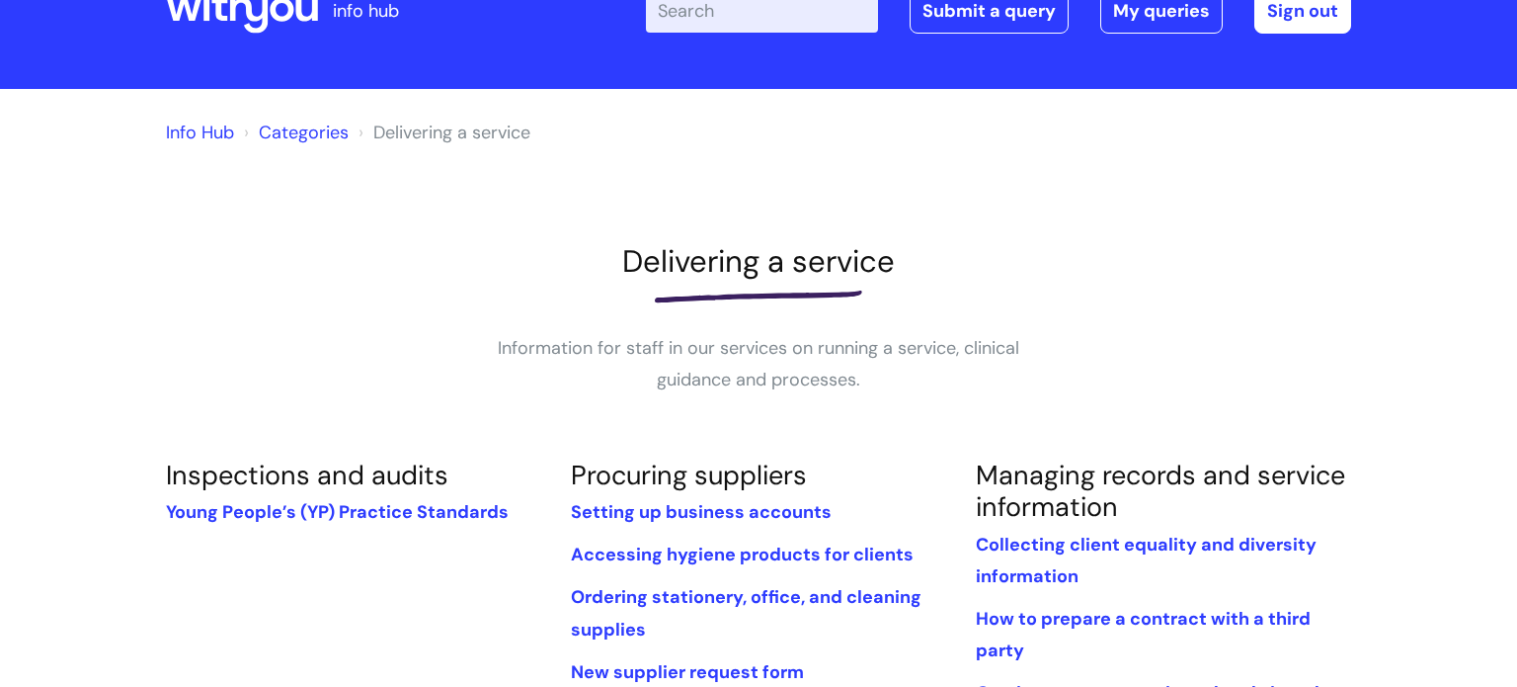
click at [296, 126] on link "Categories" at bounding box center [304, 133] width 90 height 24
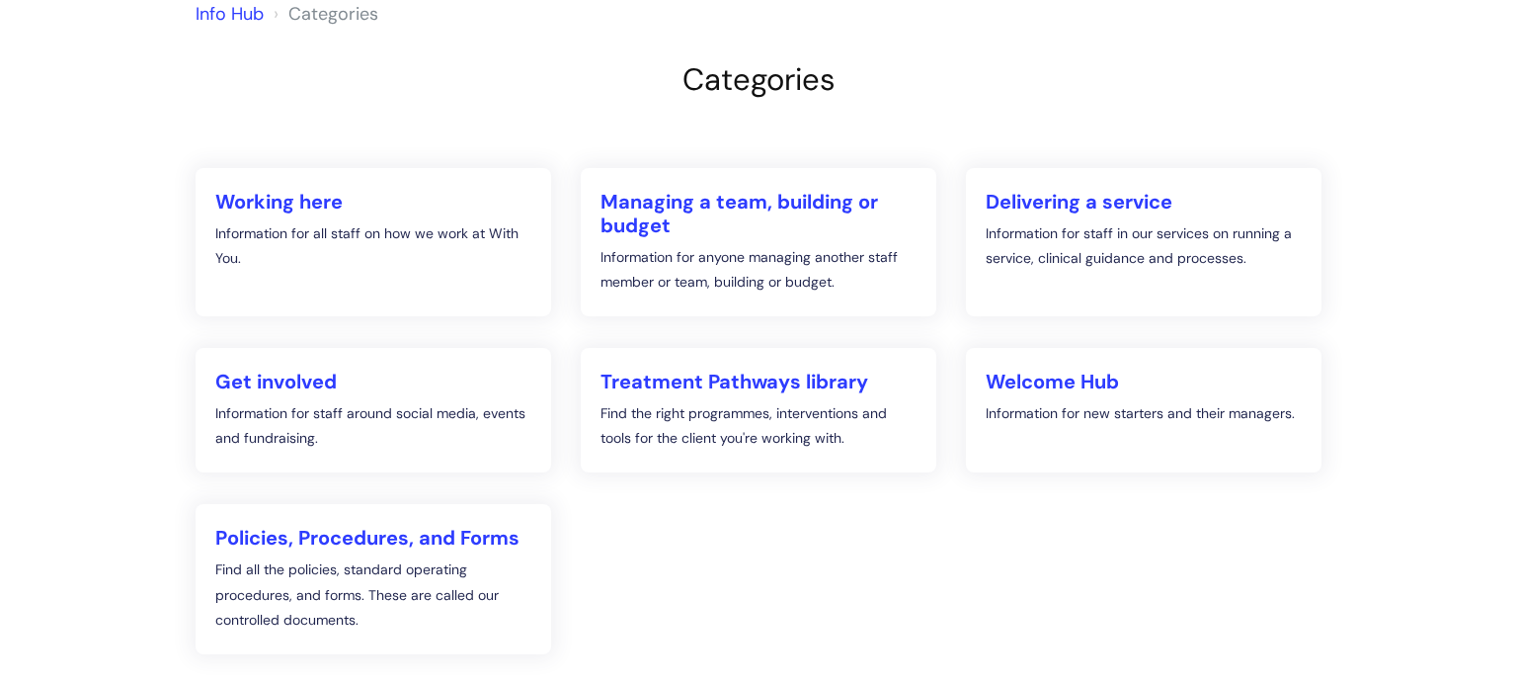
scroll to position [213, 0]
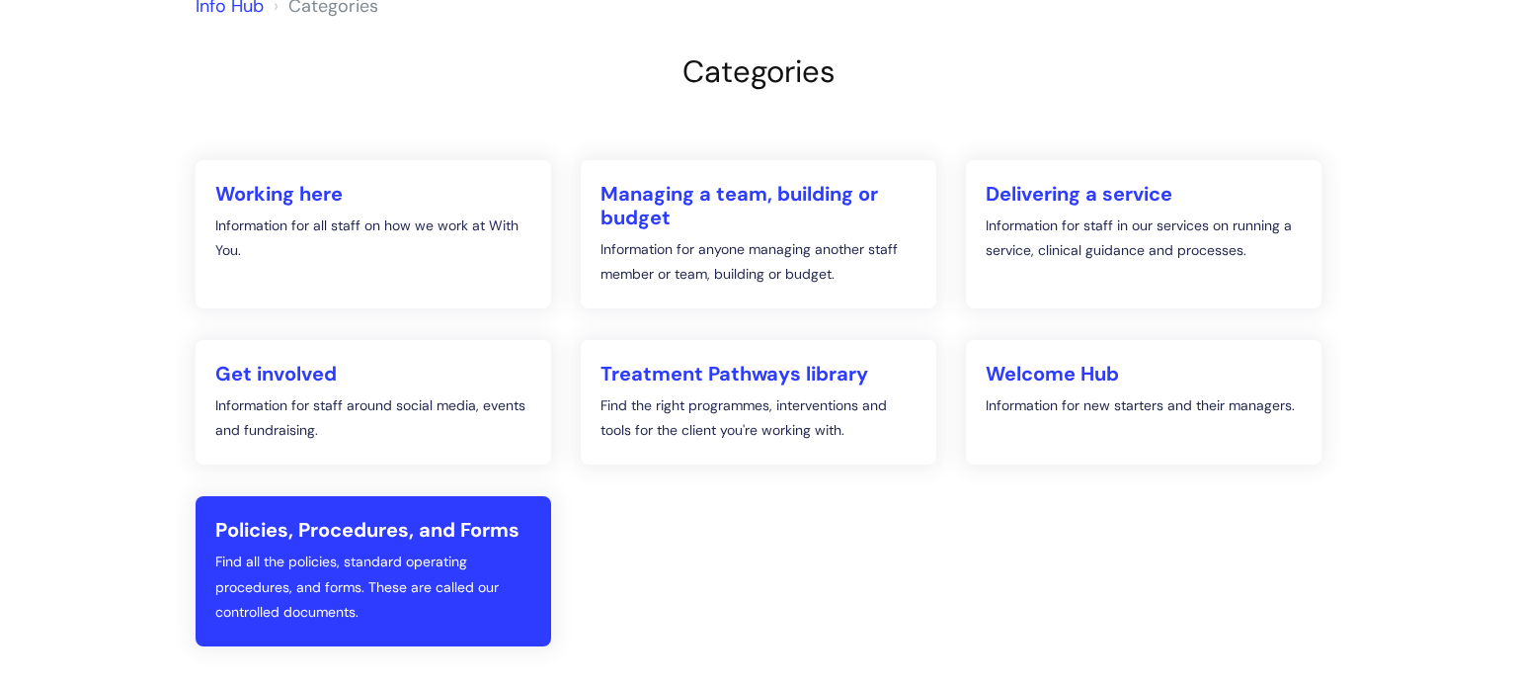
click at [281, 518] on h2 "Policies, Procedures, and Forms" at bounding box center [373, 530] width 316 height 24
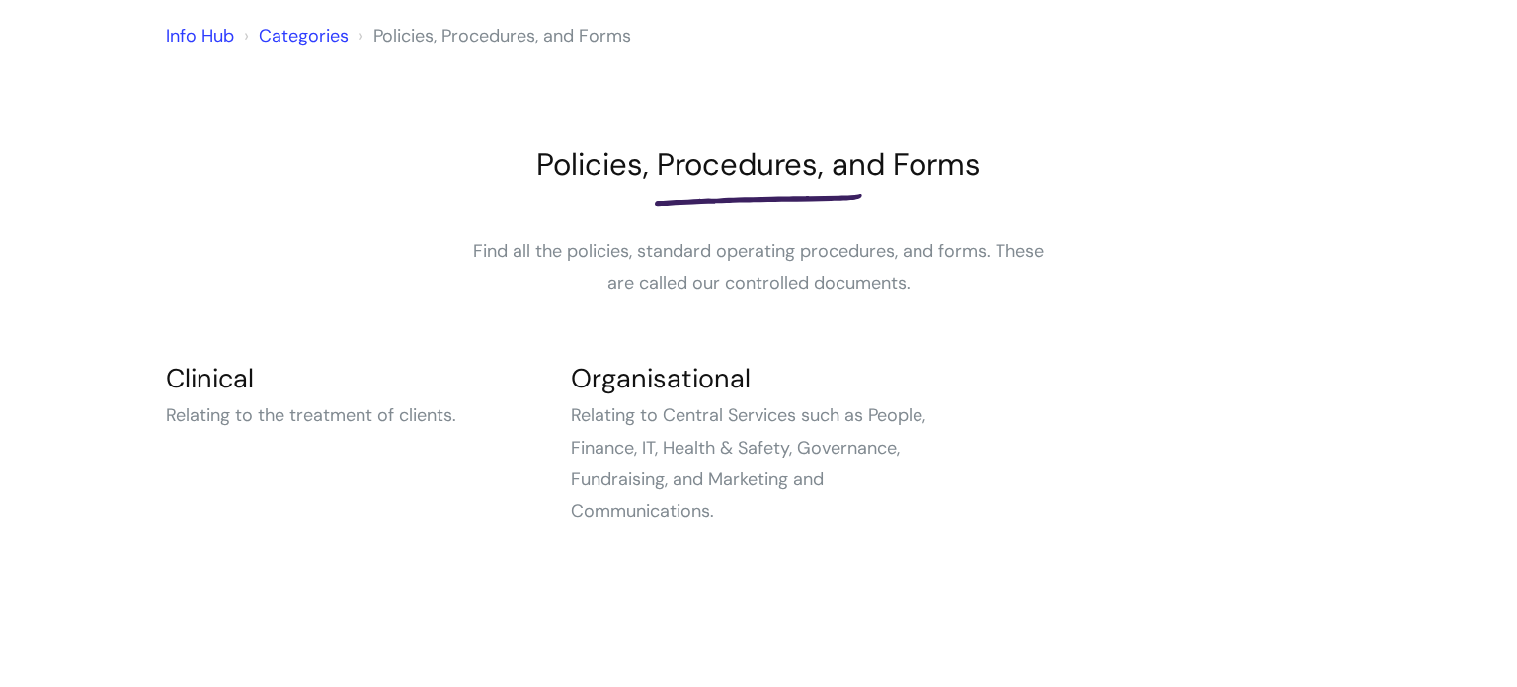
scroll to position [217, 0]
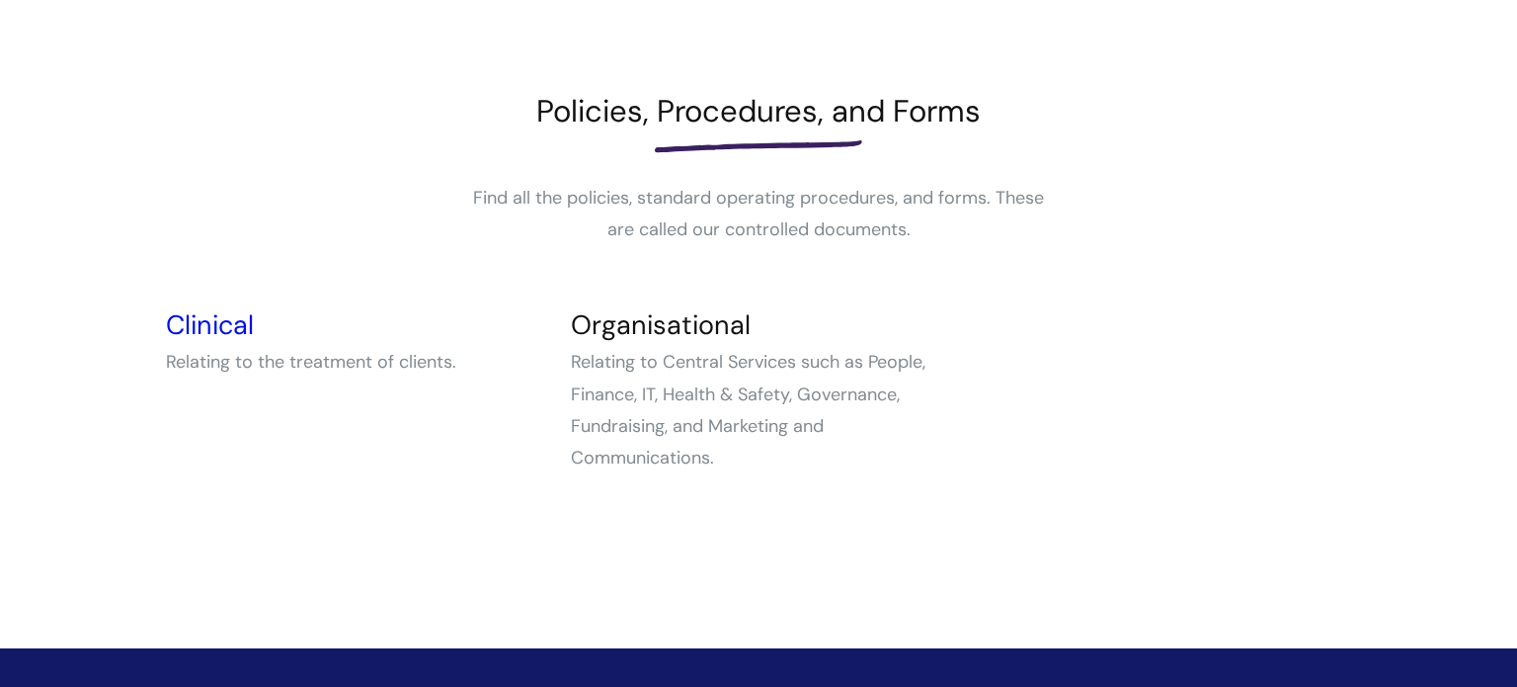
click at [197, 322] on link "Clinical" at bounding box center [210, 324] width 88 height 35
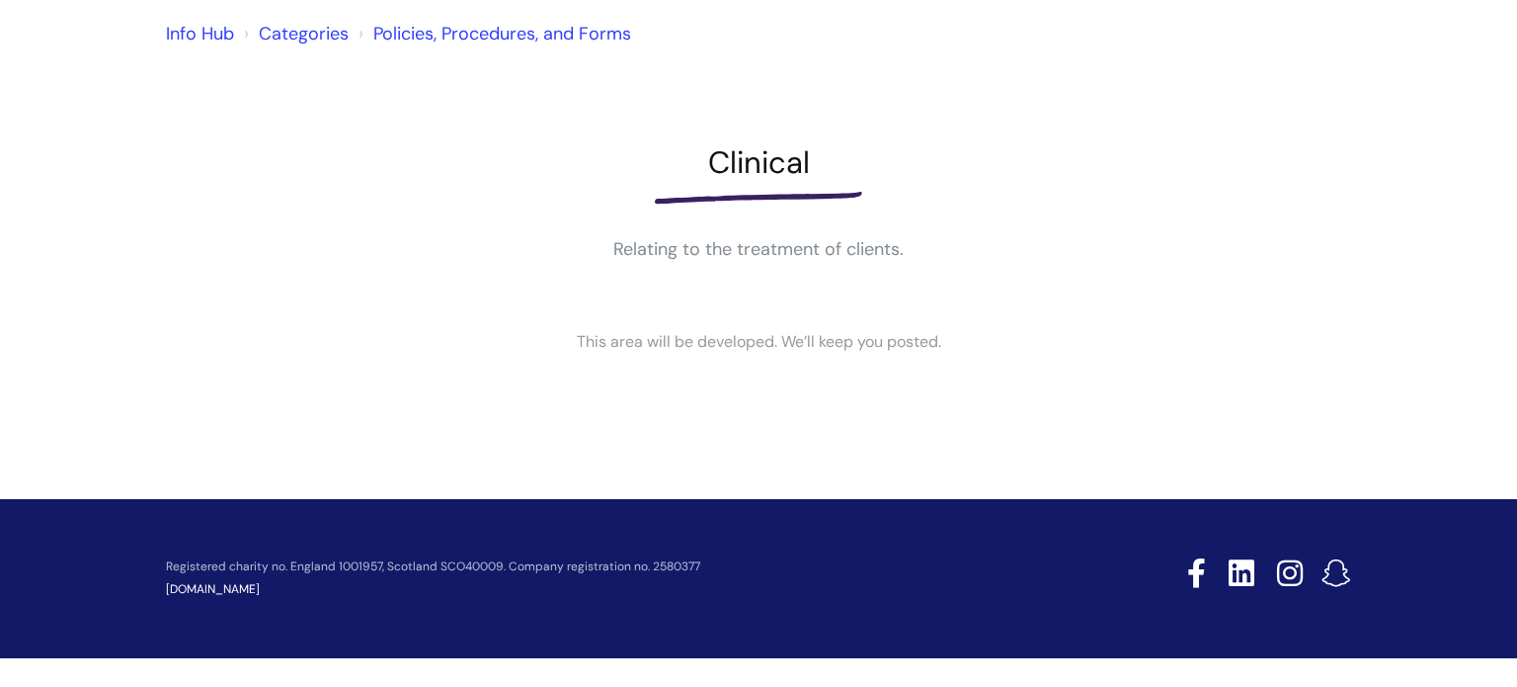
scroll to position [161, 0]
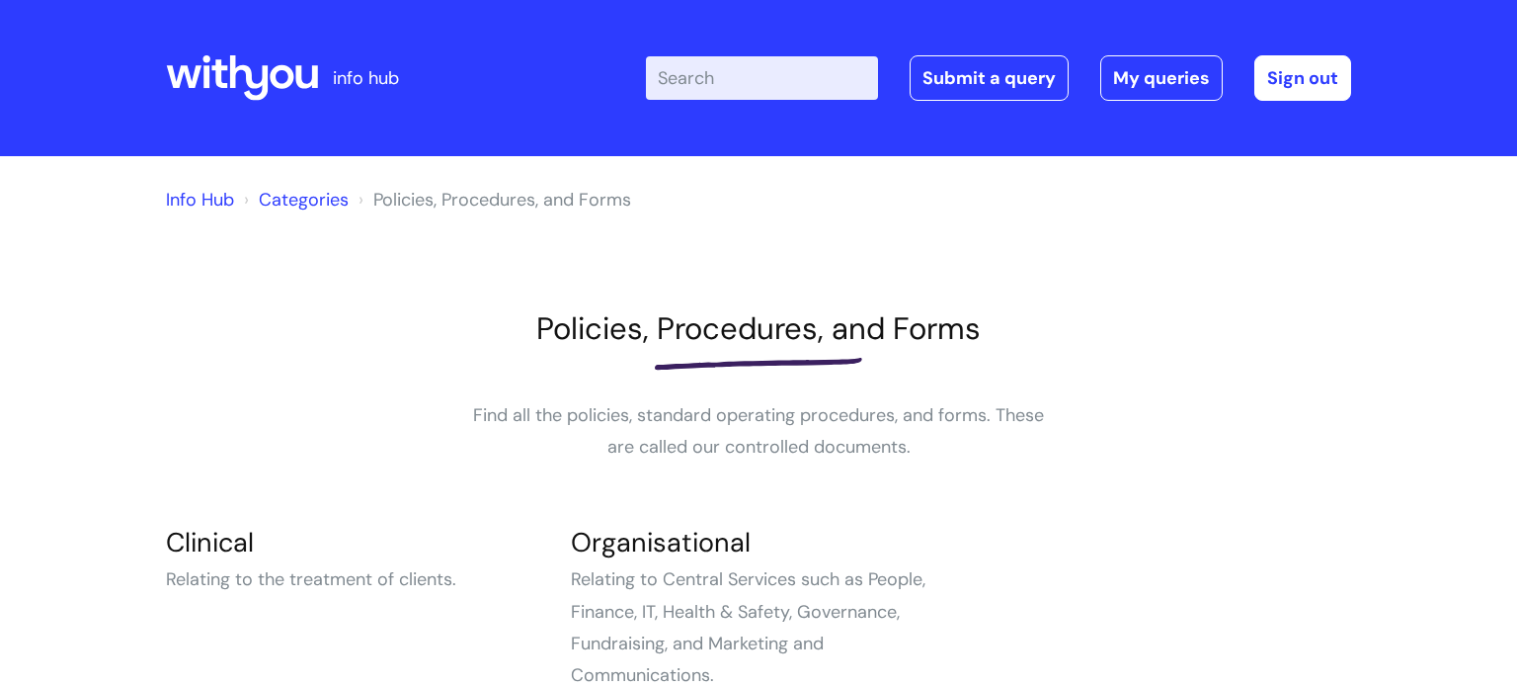
scroll to position [217, 0]
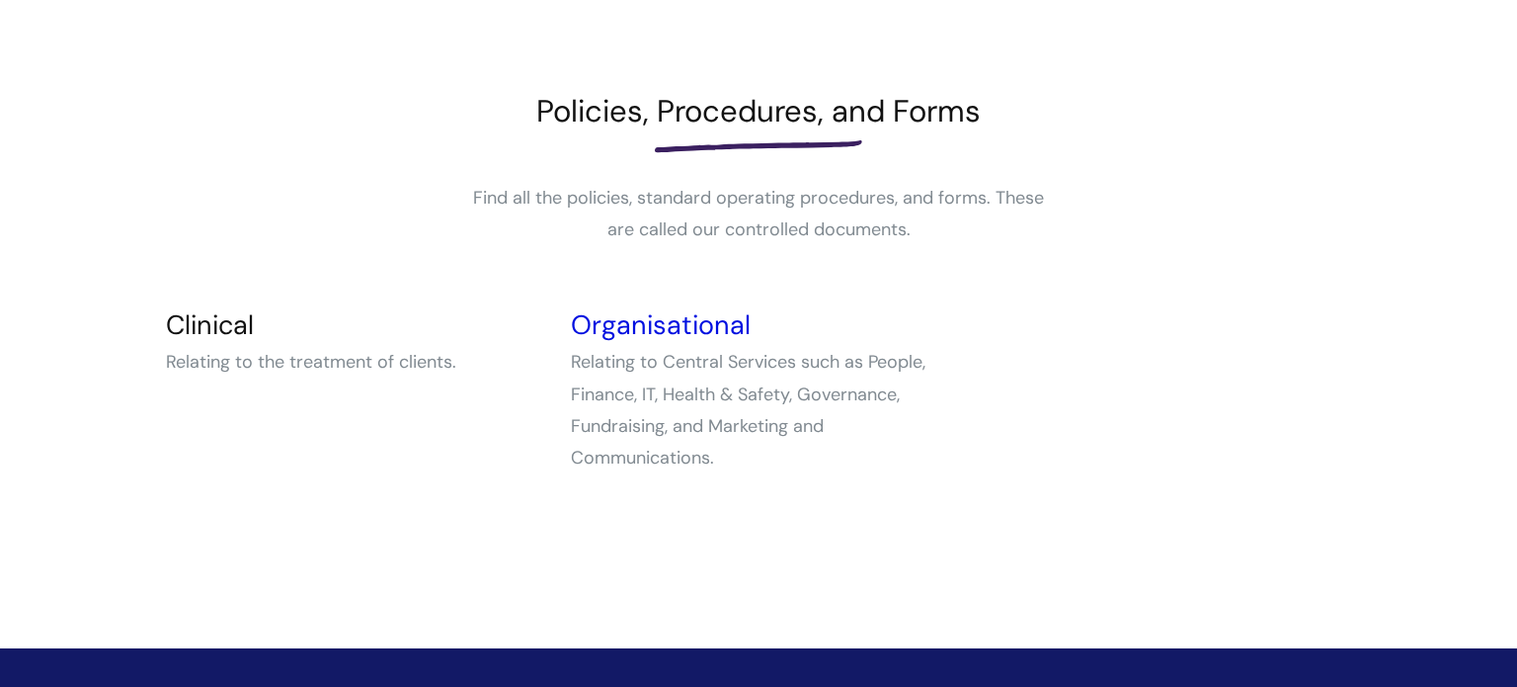
click at [733, 323] on link "Organisational" at bounding box center [661, 324] width 180 height 35
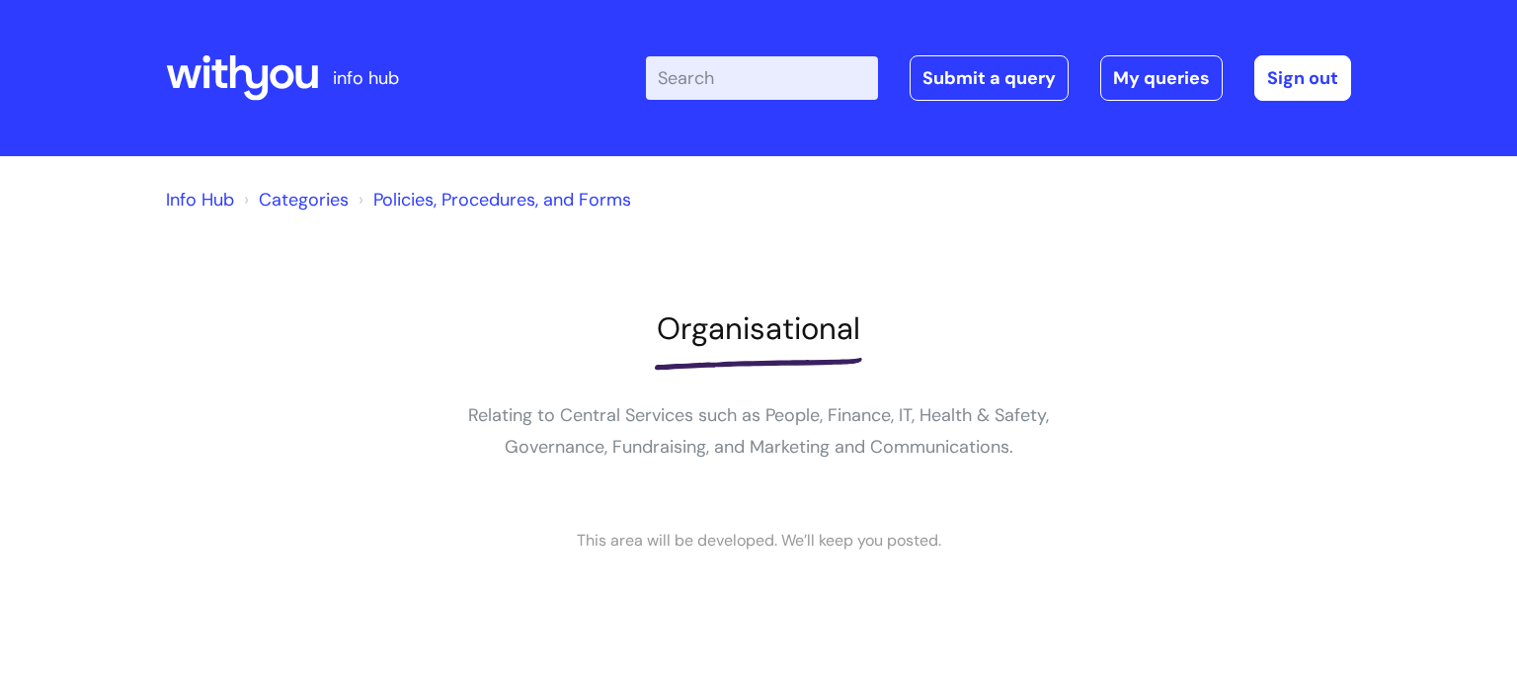
click at [357, 335] on h1 "Organisational" at bounding box center [759, 328] width 1186 height 37
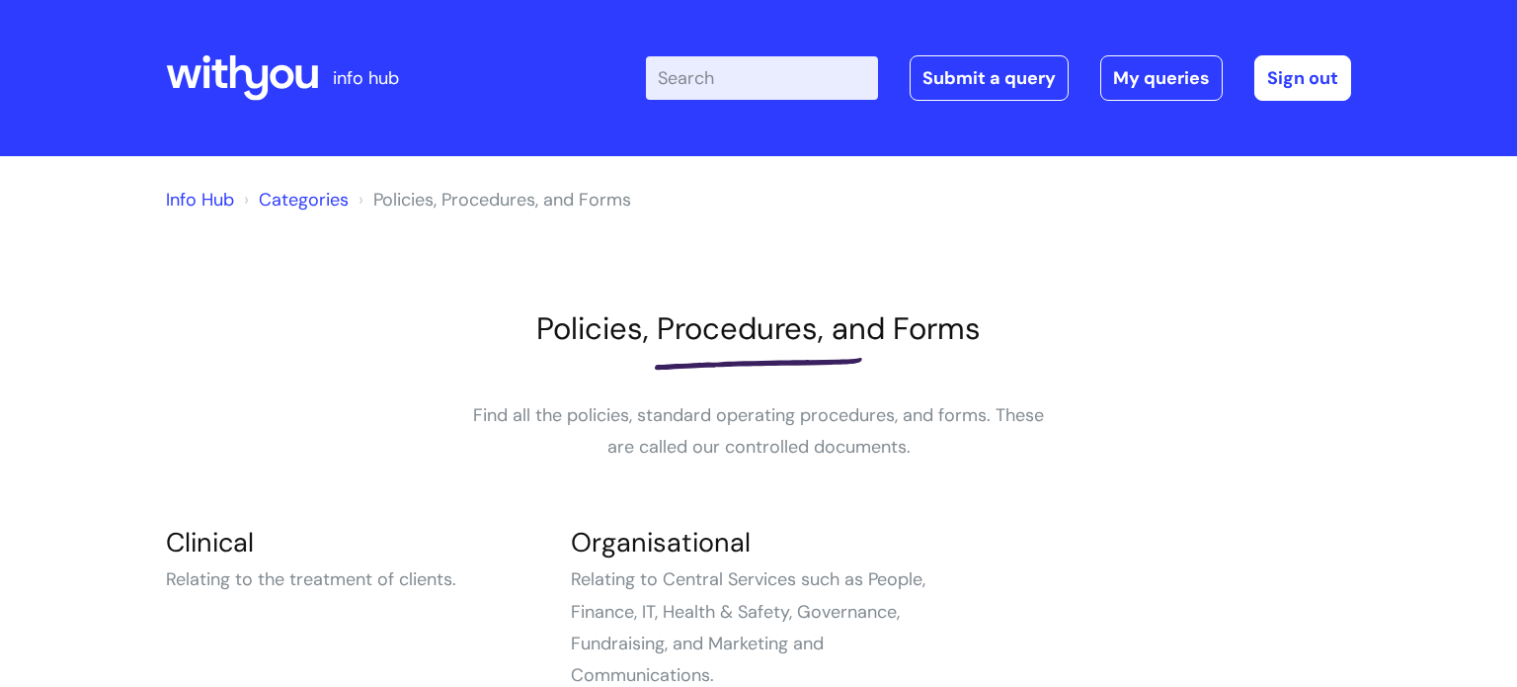
click at [287, 189] on link "Categories" at bounding box center [304, 200] width 90 height 24
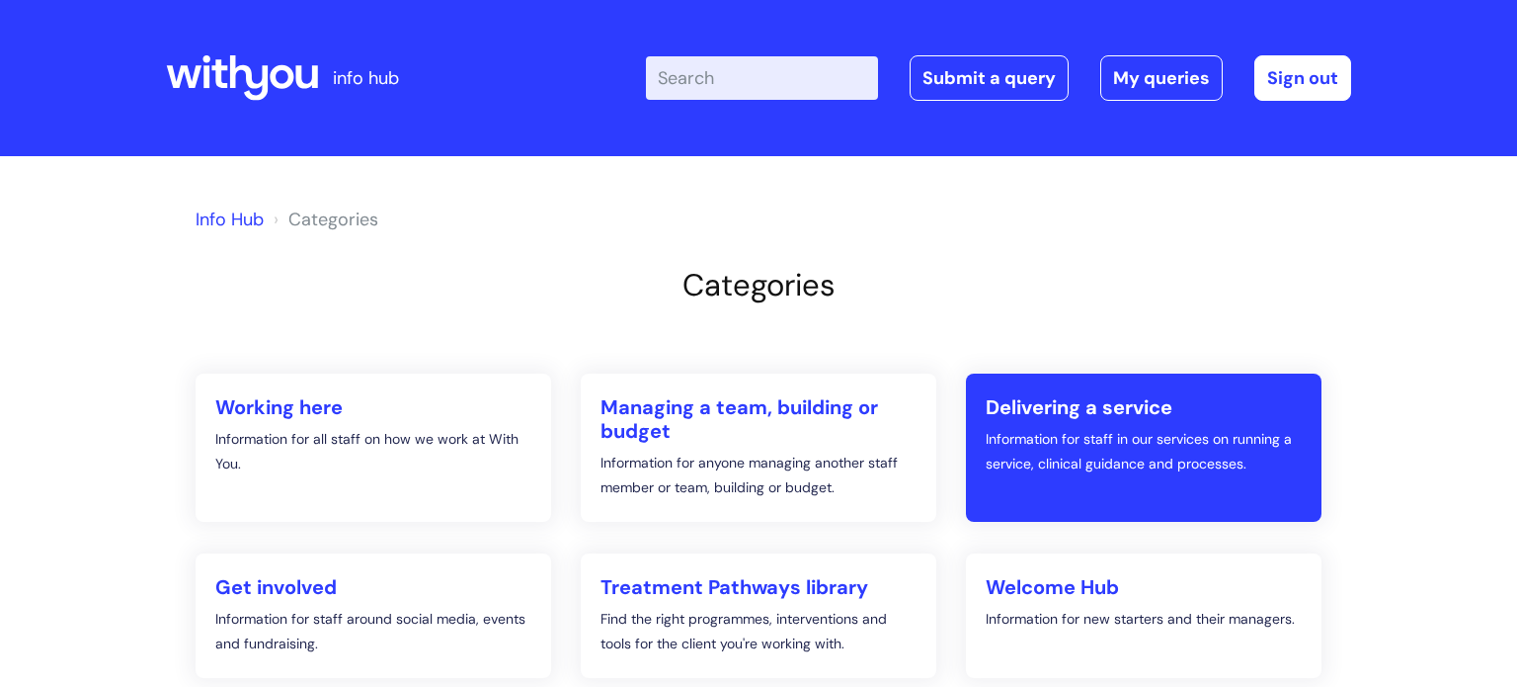
click at [1061, 431] on p "Information for staff in our services on running a service, clinical guidance a…" at bounding box center [1144, 451] width 316 height 49
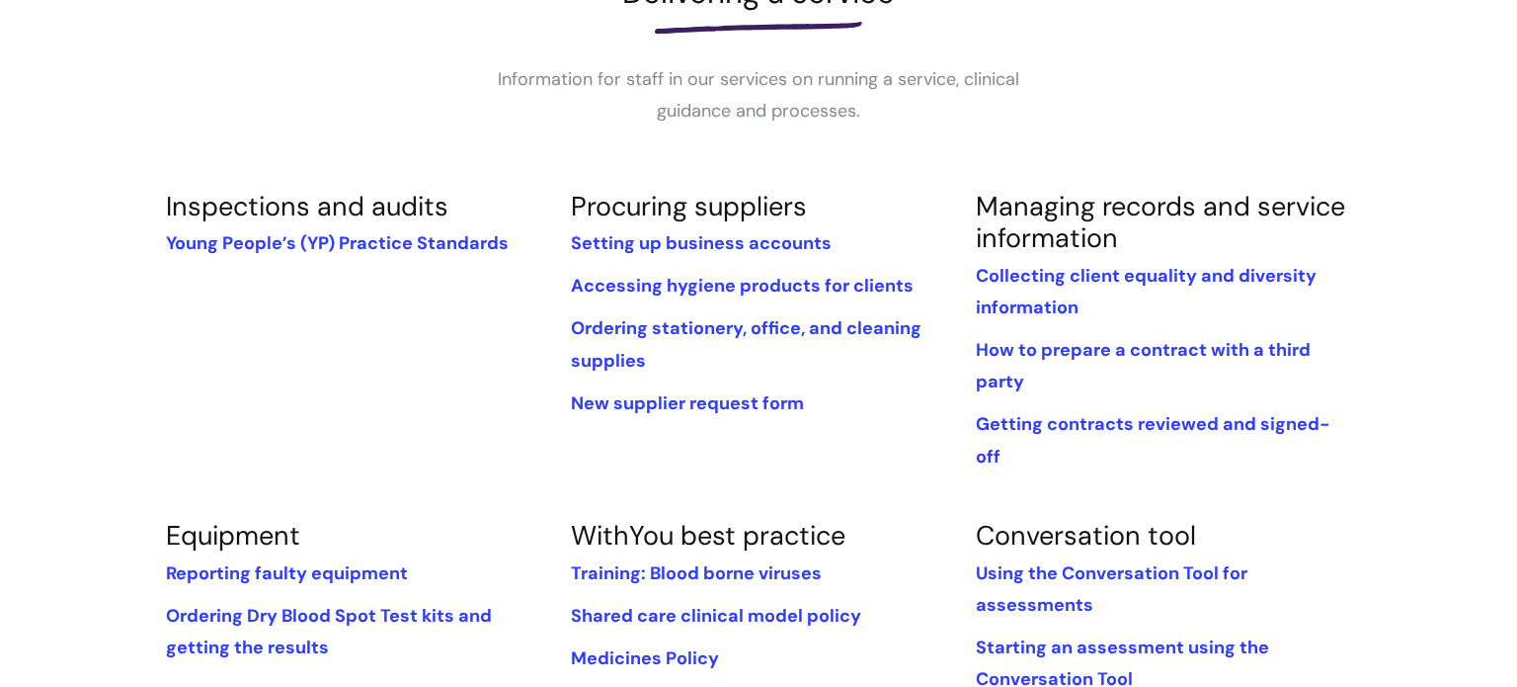
scroll to position [337, 0]
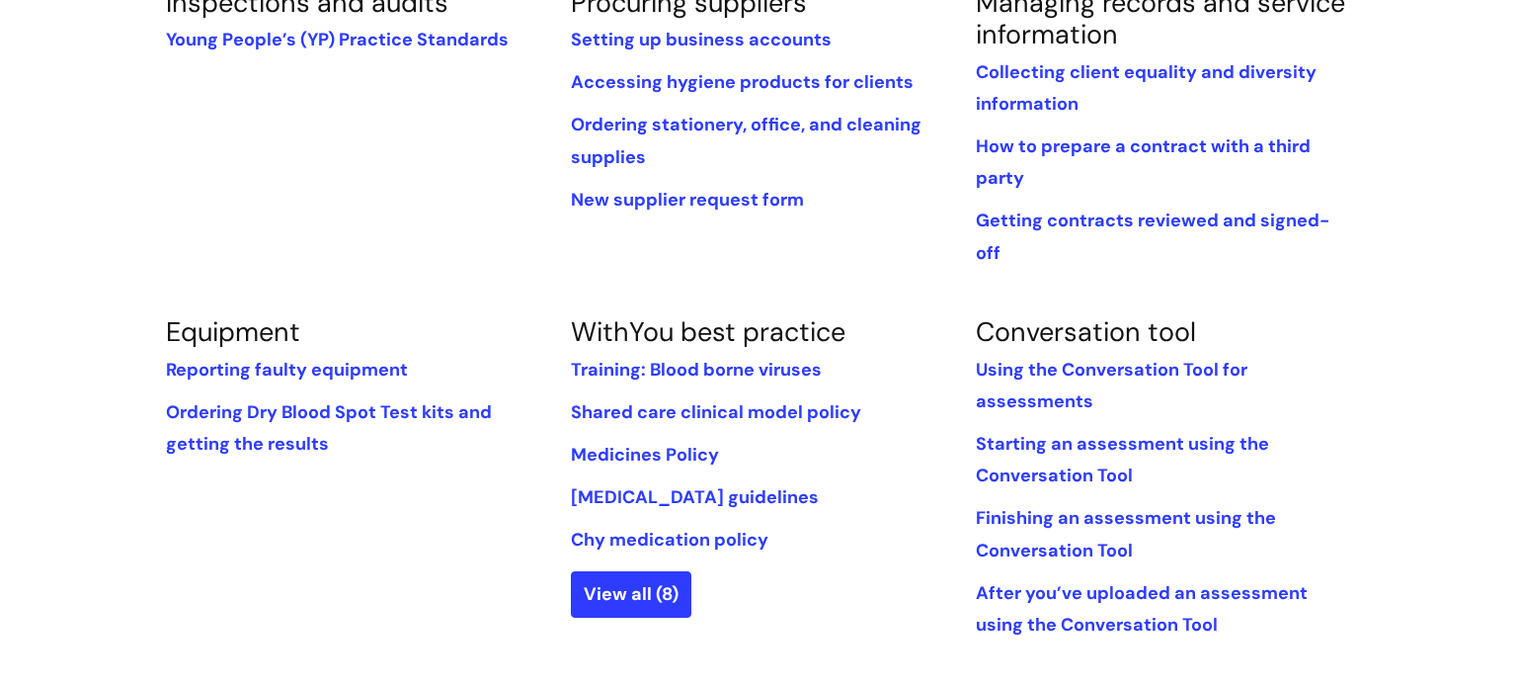
scroll to position [0, 0]
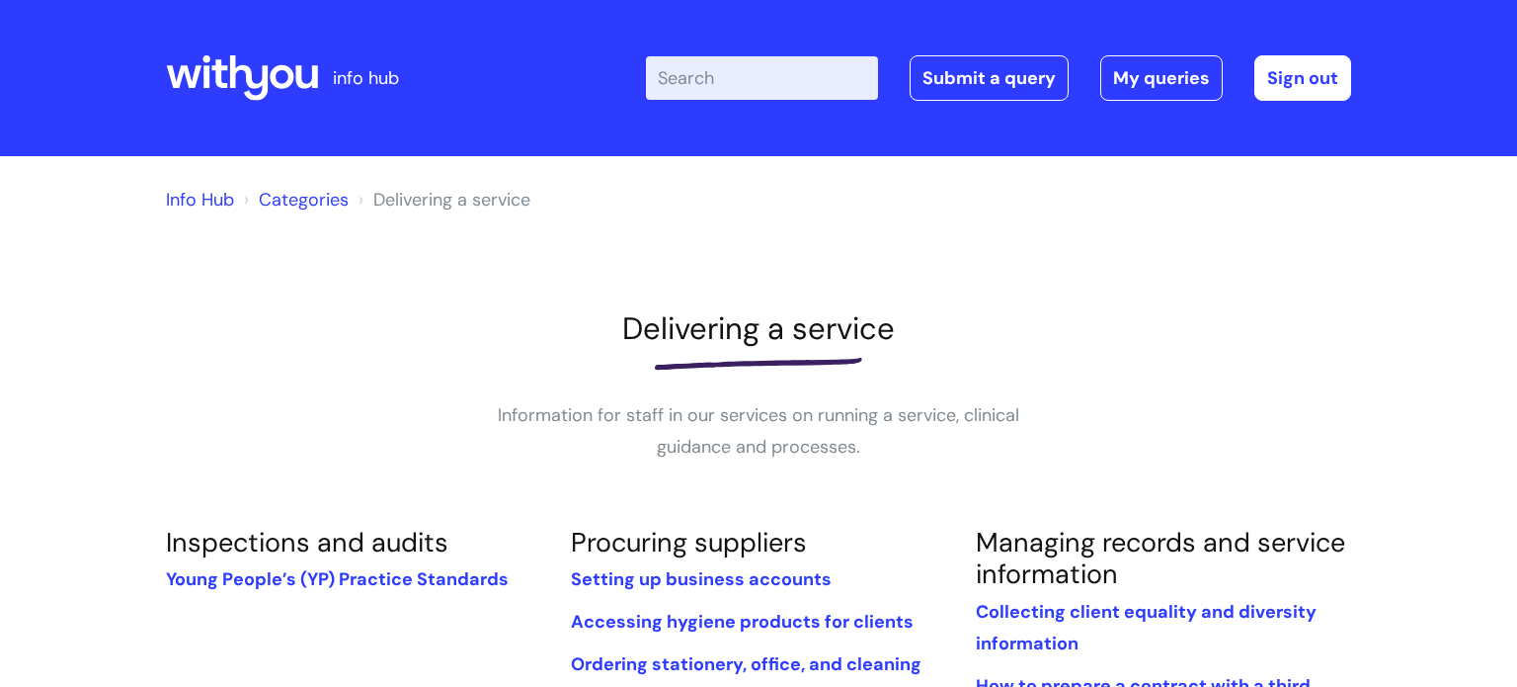
click at [263, 195] on link "Categories" at bounding box center [304, 200] width 90 height 24
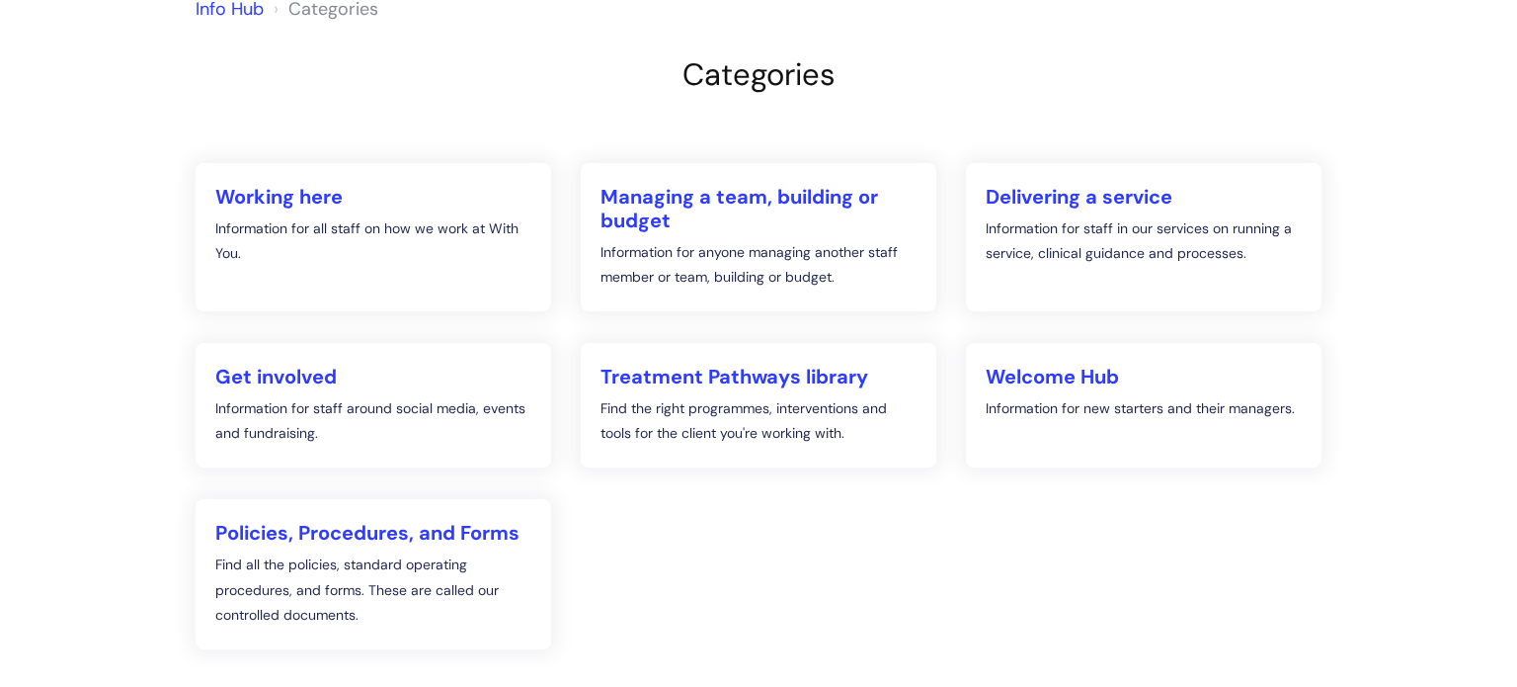
scroll to position [212, 0]
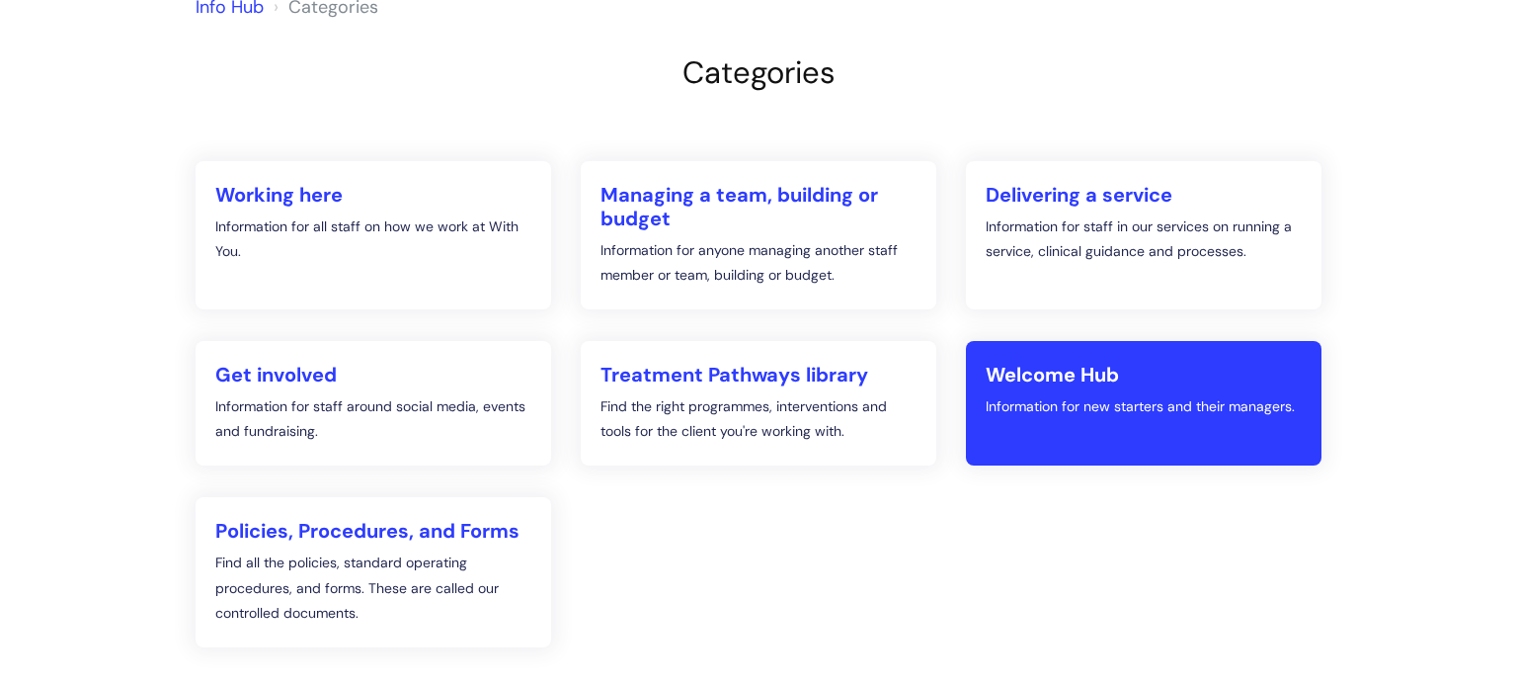
click at [1075, 423] on link "Welcome Hub Information for new starters and their managers." at bounding box center [1144, 403] width 356 height 124
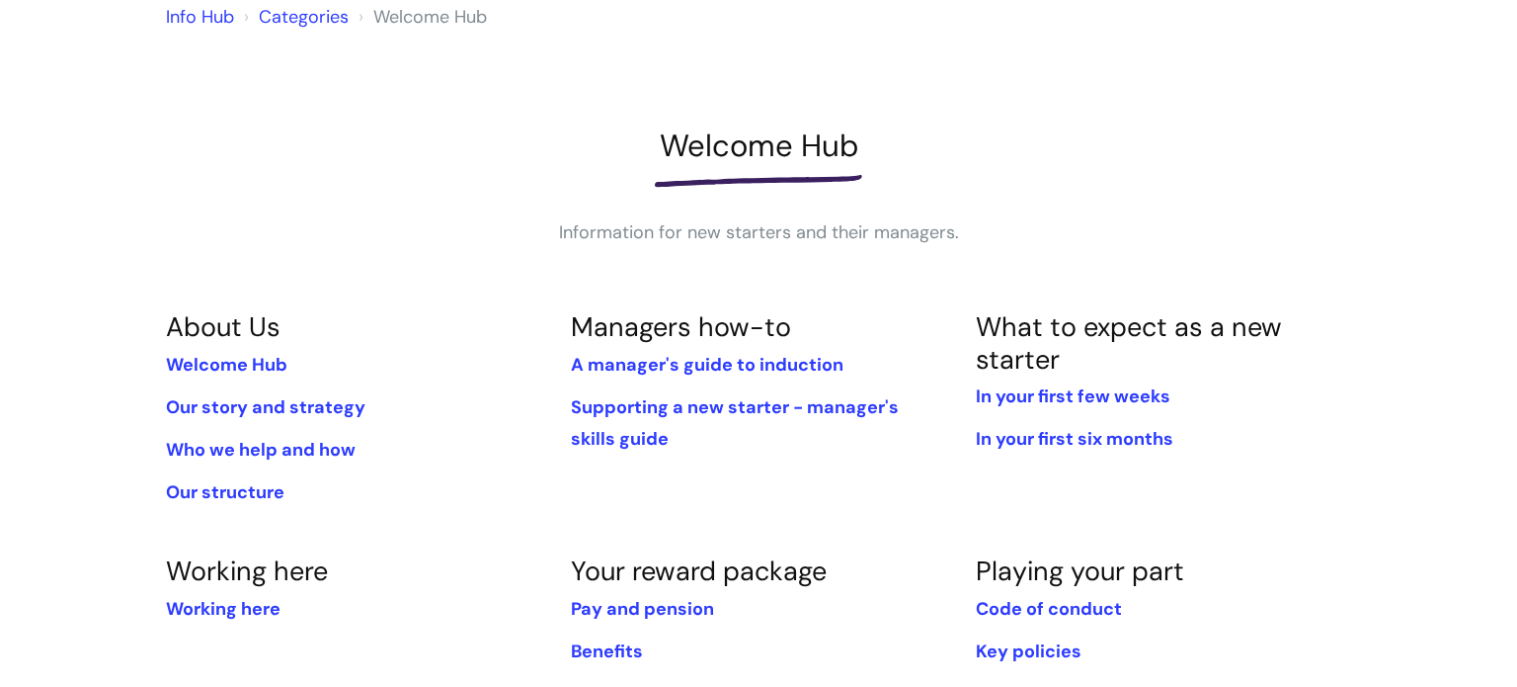
scroll to position [188, 0]
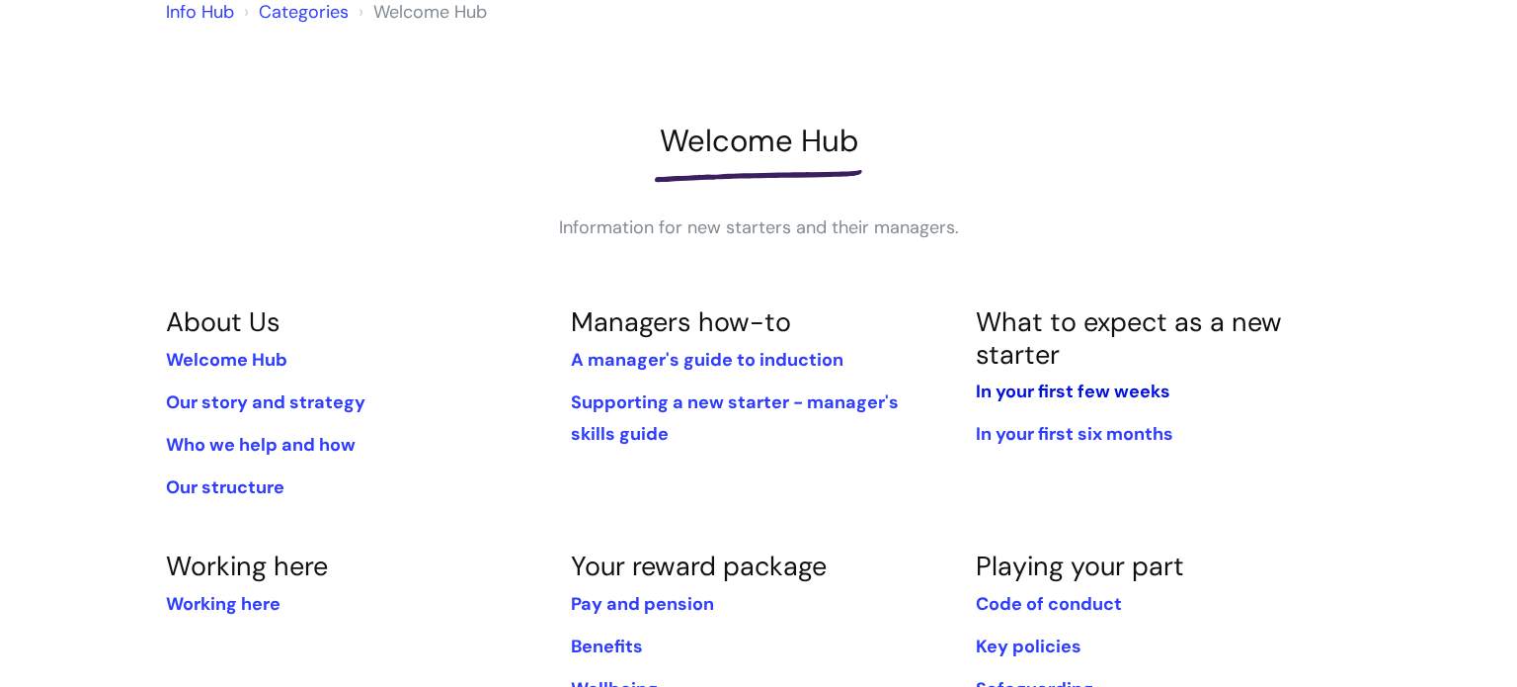
click at [1050, 399] on link "In your first few weeks" at bounding box center [1073, 391] width 195 height 24
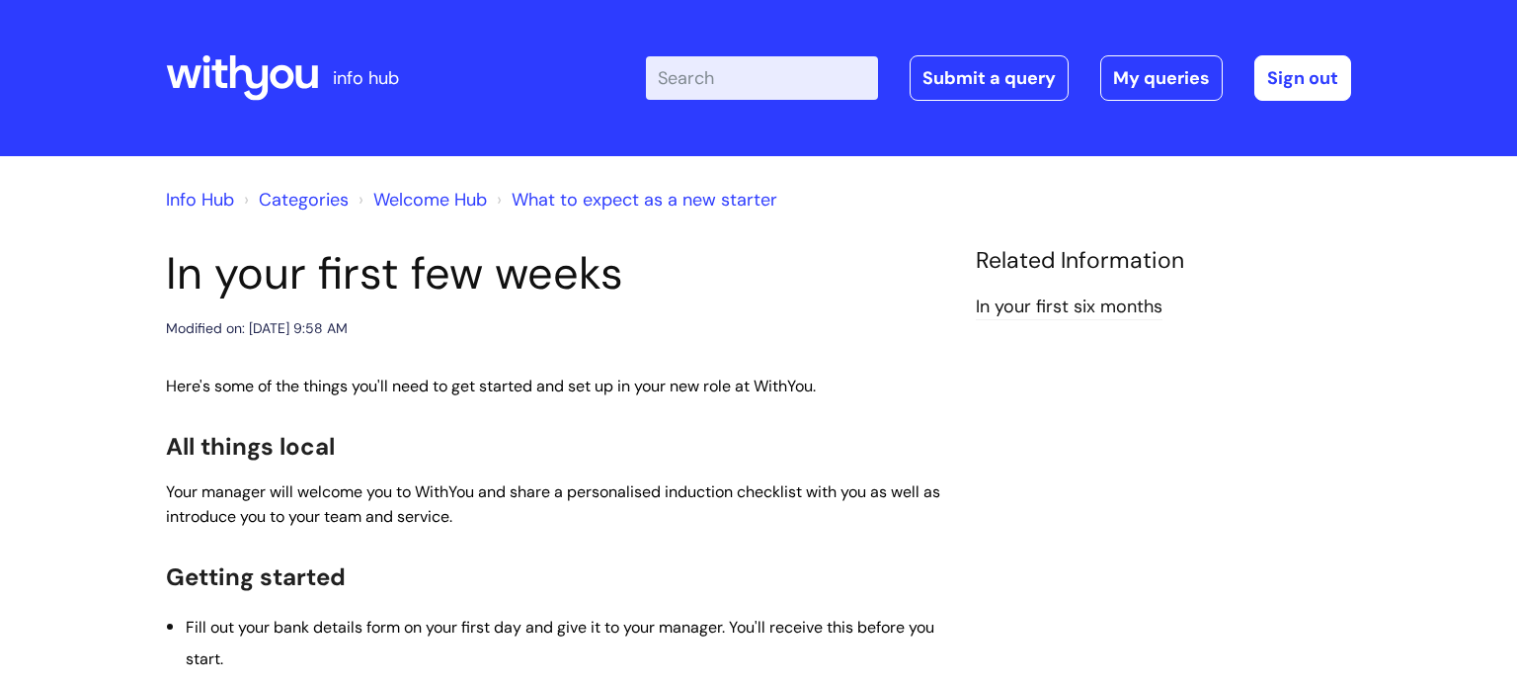
click at [1074, 316] on link "In your first six months" at bounding box center [1069, 307] width 187 height 26
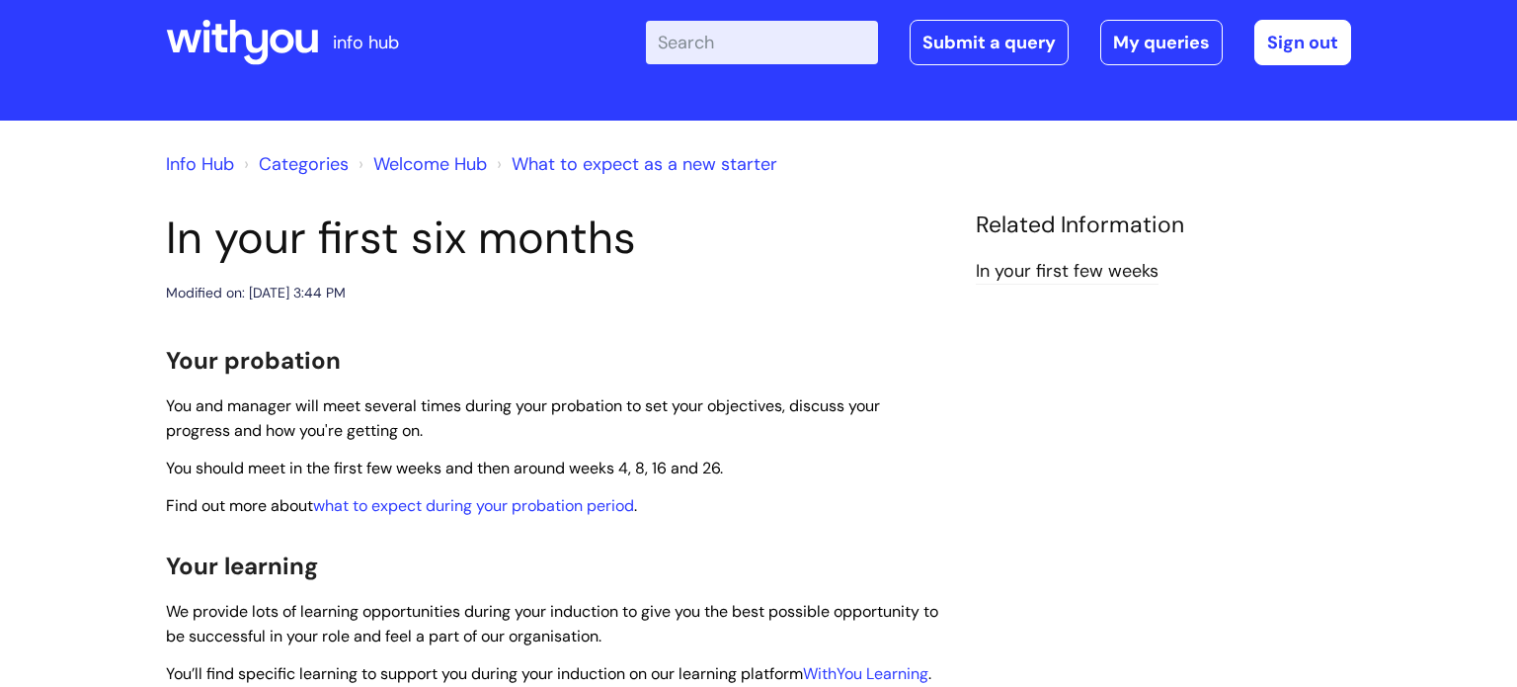
scroll to position [32, 0]
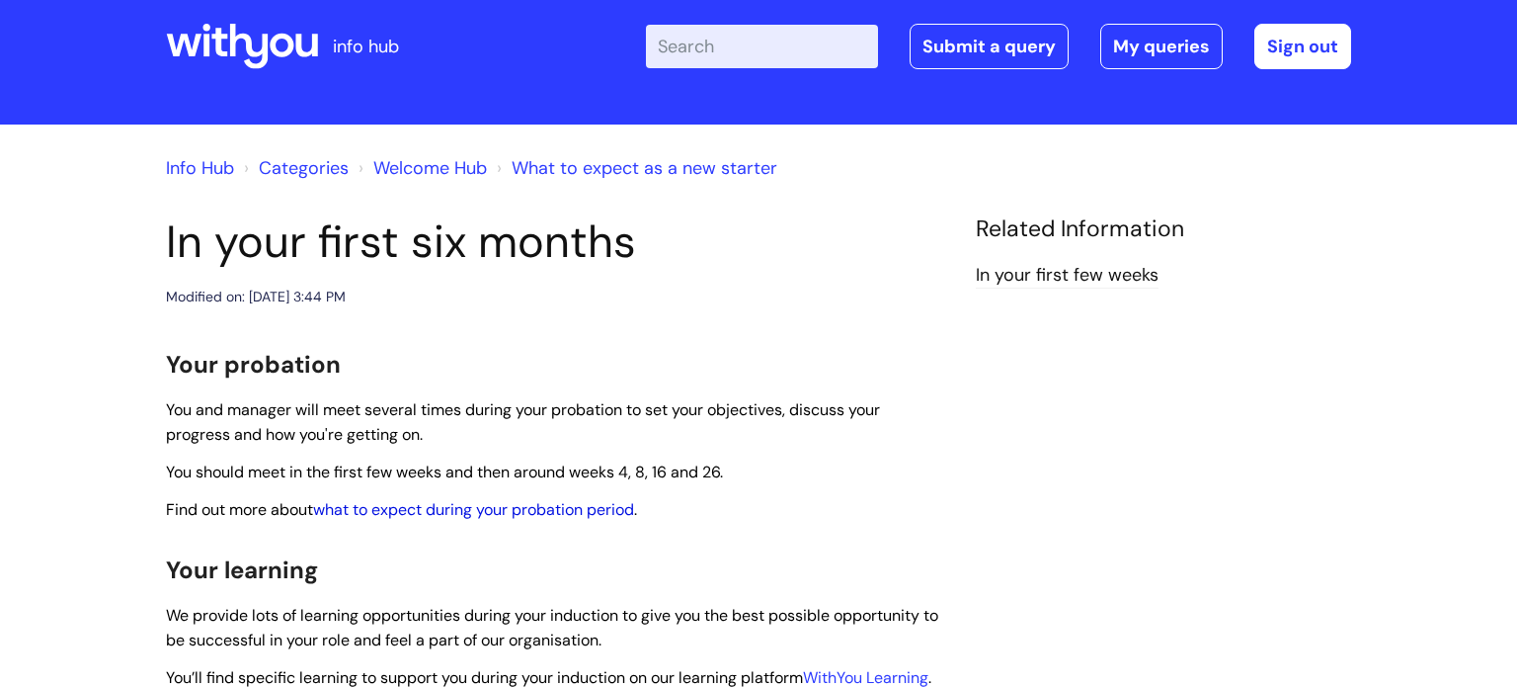
click at [490, 511] on link "what to expect during your probation period" at bounding box center [473, 509] width 321 height 21
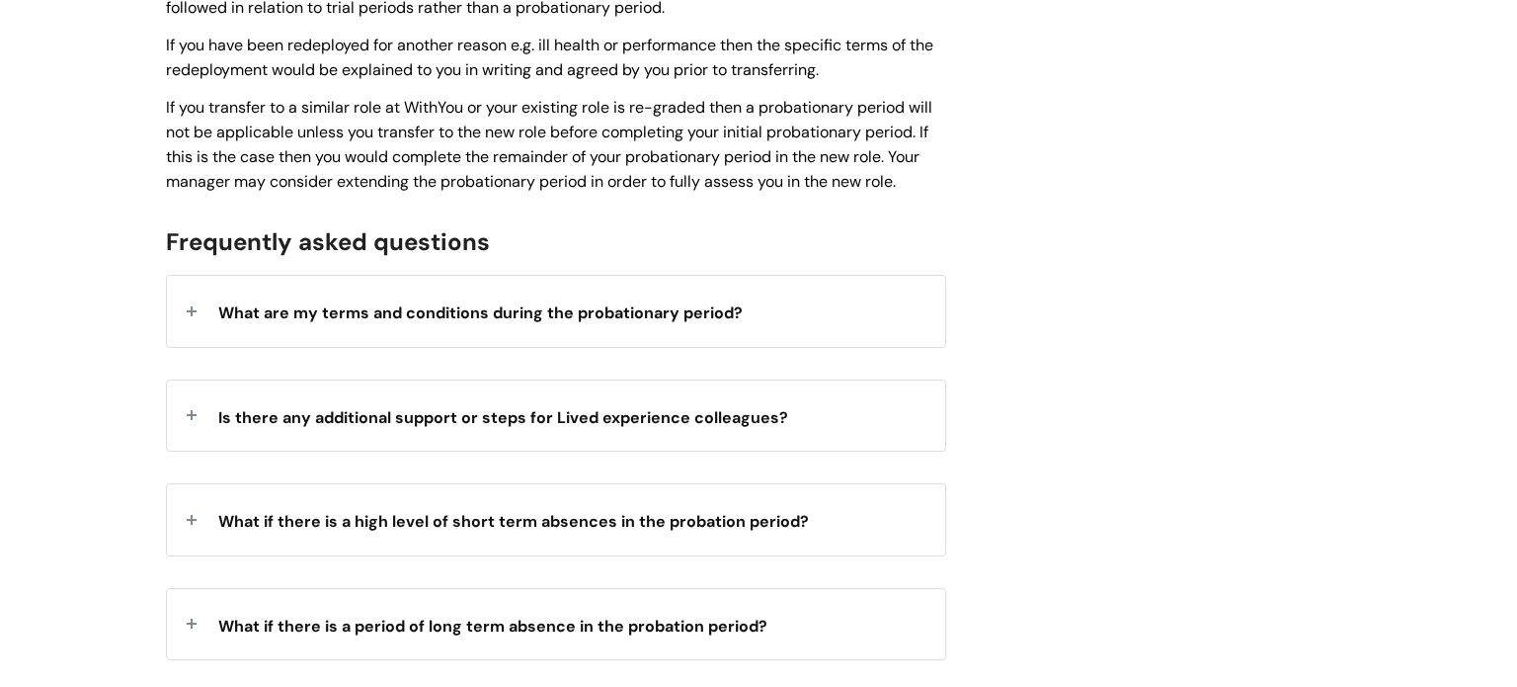
scroll to position [2968, 0]
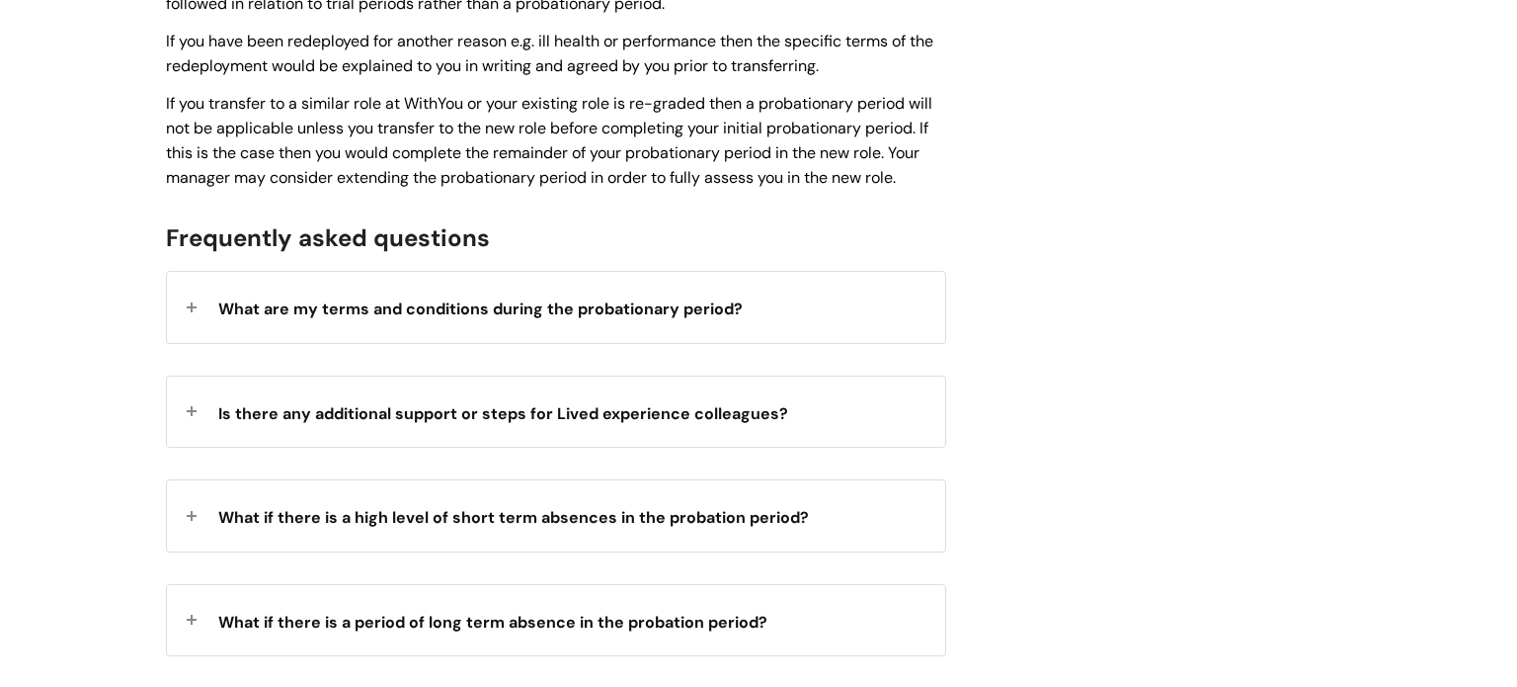
click at [238, 319] on span "What are my terms and conditions during the probationary period?" at bounding box center [480, 308] width 525 height 21
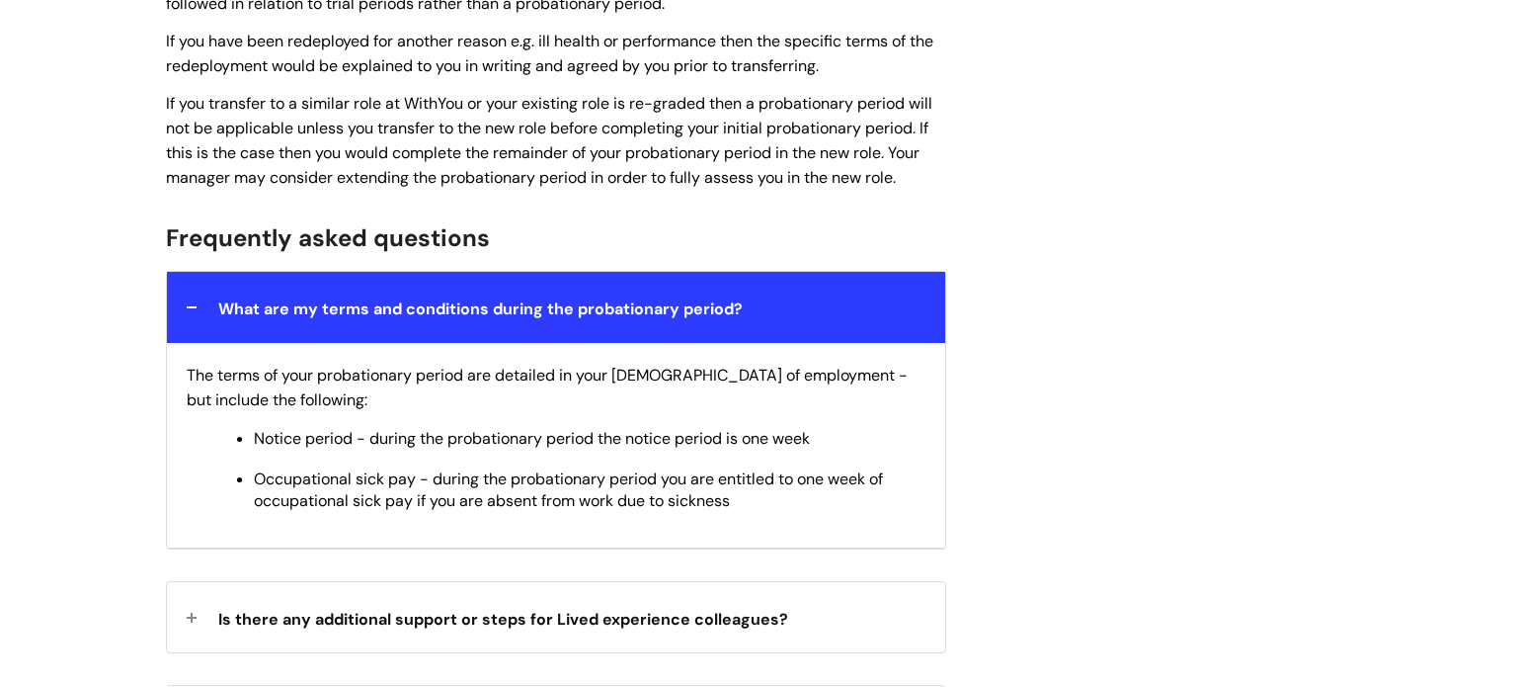
click at [238, 319] on span "What are my terms and conditions during the probationary period?" at bounding box center [480, 308] width 525 height 21
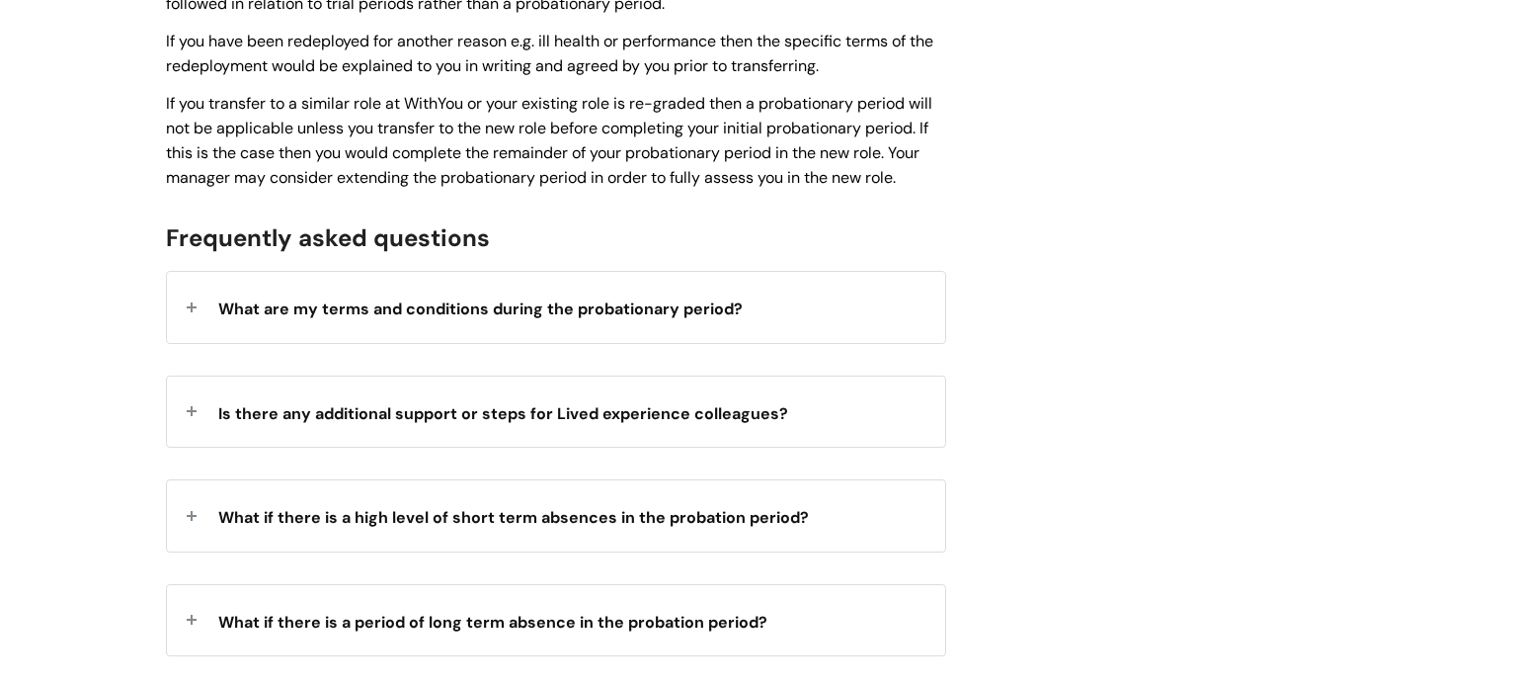
click at [238, 319] on span "What are my terms and conditions during the probationary period?" at bounding box center [480, 308] width 525 height 21
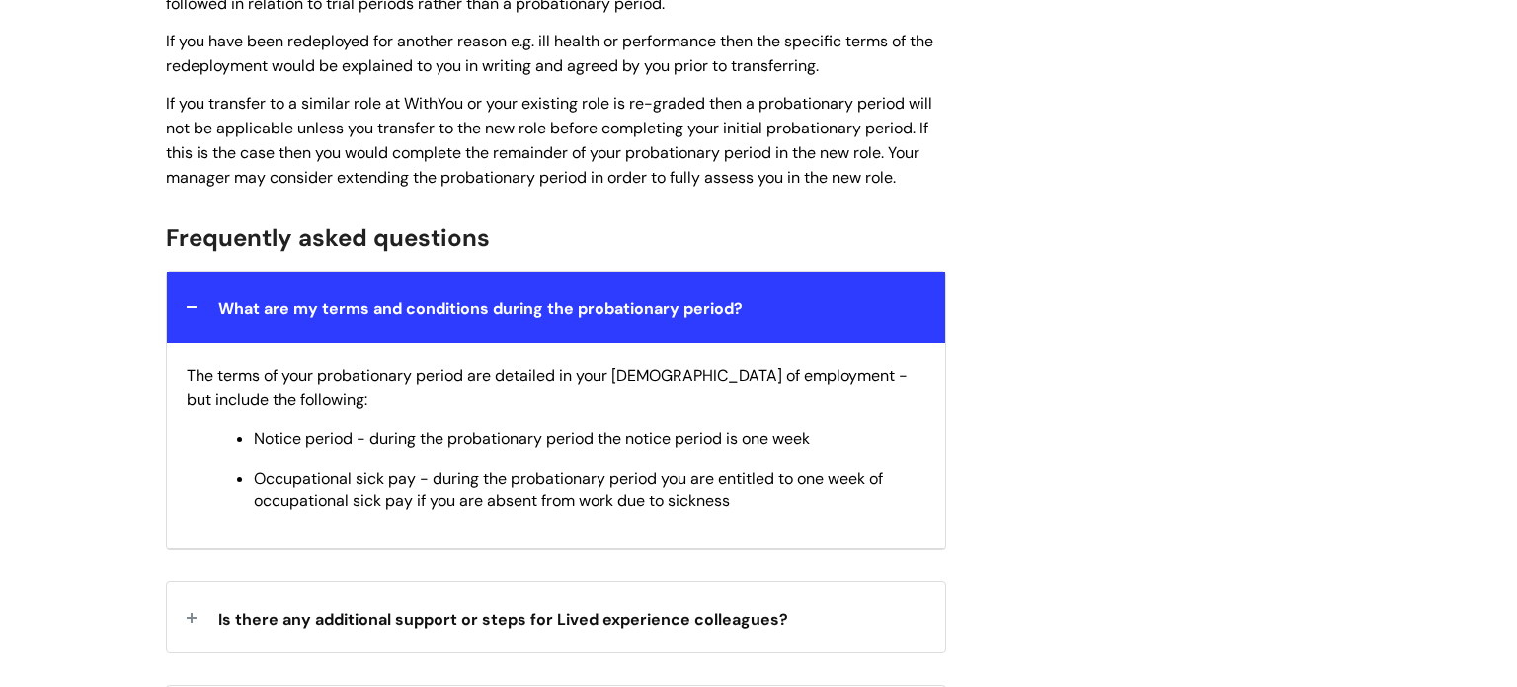
click at [238, 319] on span "What are my terms and conditions during the probationary period?" at bounding box center [480, 308] width 525 height 21
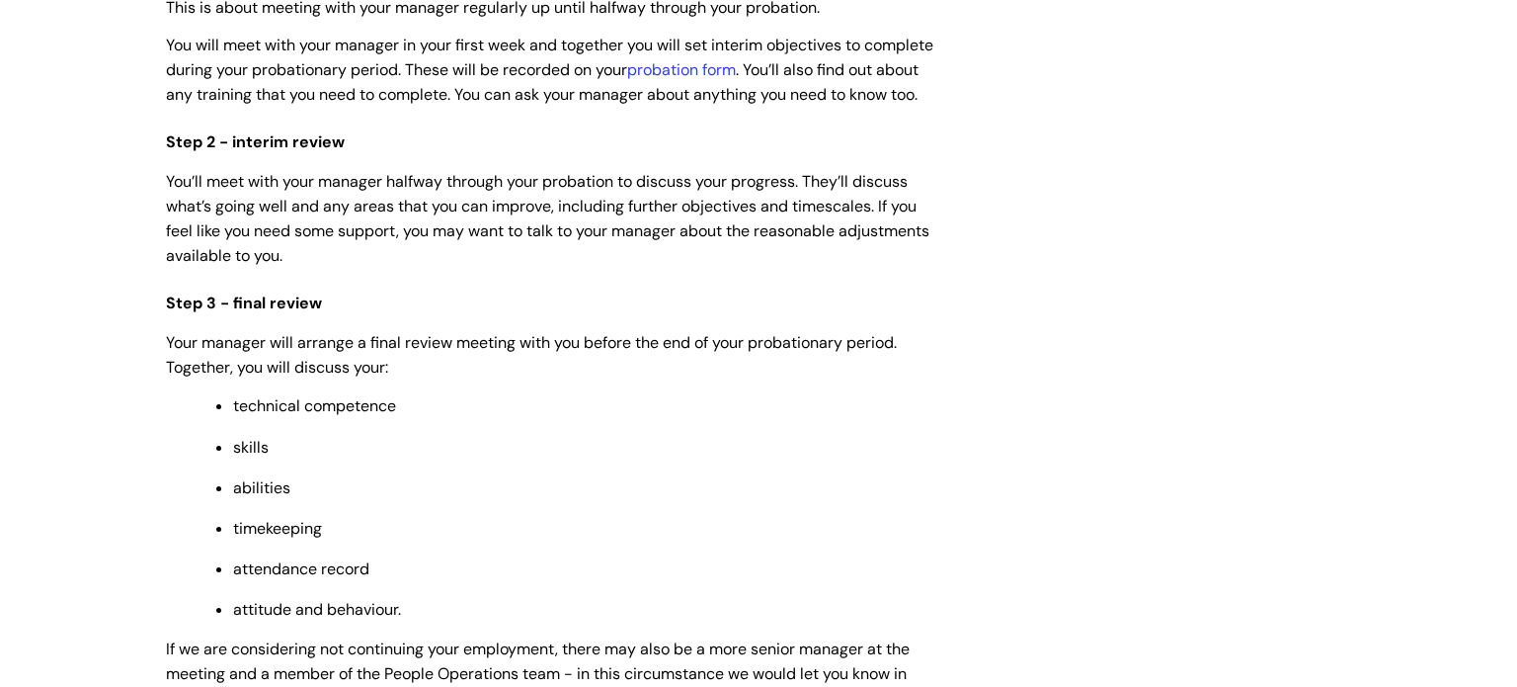
scroll to position [1187, 0]
